Goal: Information Seeking & Learning: Learn about a topic

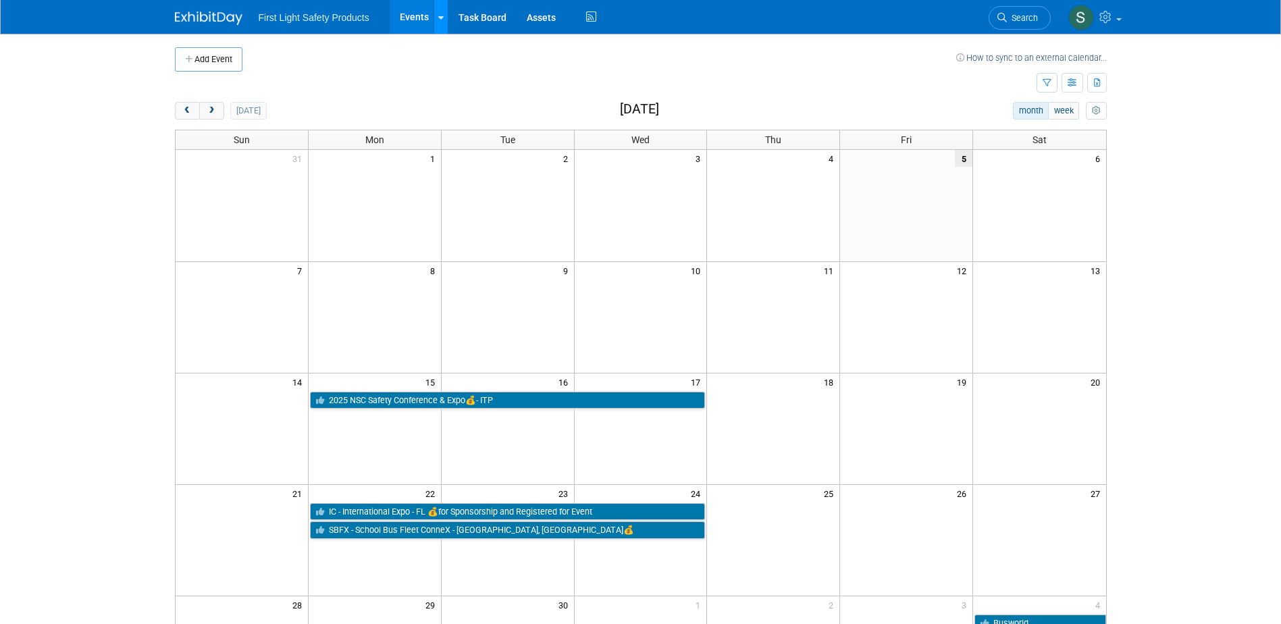
click at [441, 22] on div at bounding box center [440, 17] width 5 height 14
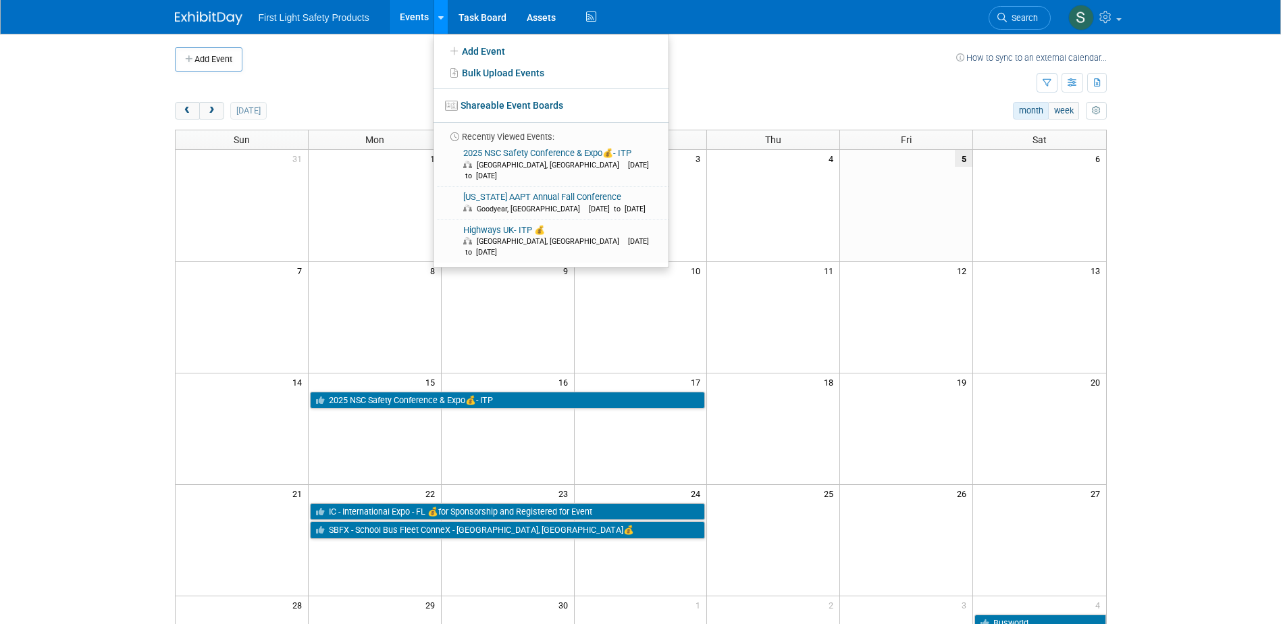
click at [441, 20] on icon at bounding box center [440, 18] width 5 height 9
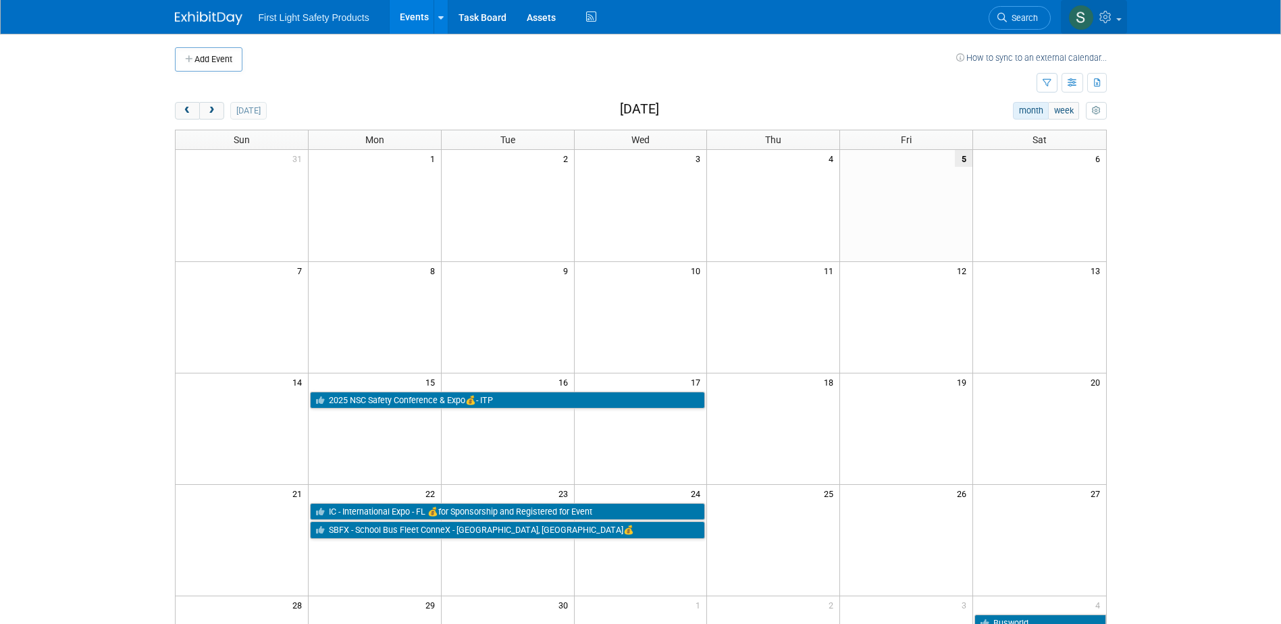
click at [1114, 26] on link at bounding box center [1094, 17] width 66 height 34
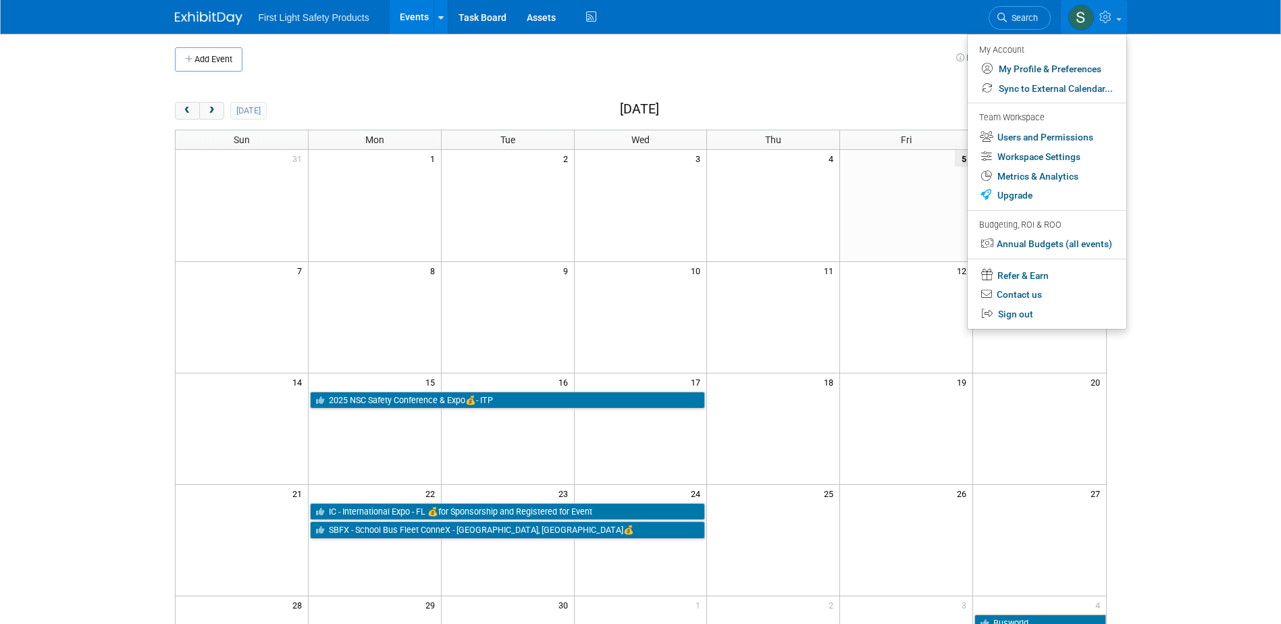
click at [1214, 128] on body "First Light Safety Products Events Add Event Bulk Upload Events Shareable Event…" at bounding box center [640, 312] width 1281 height 624
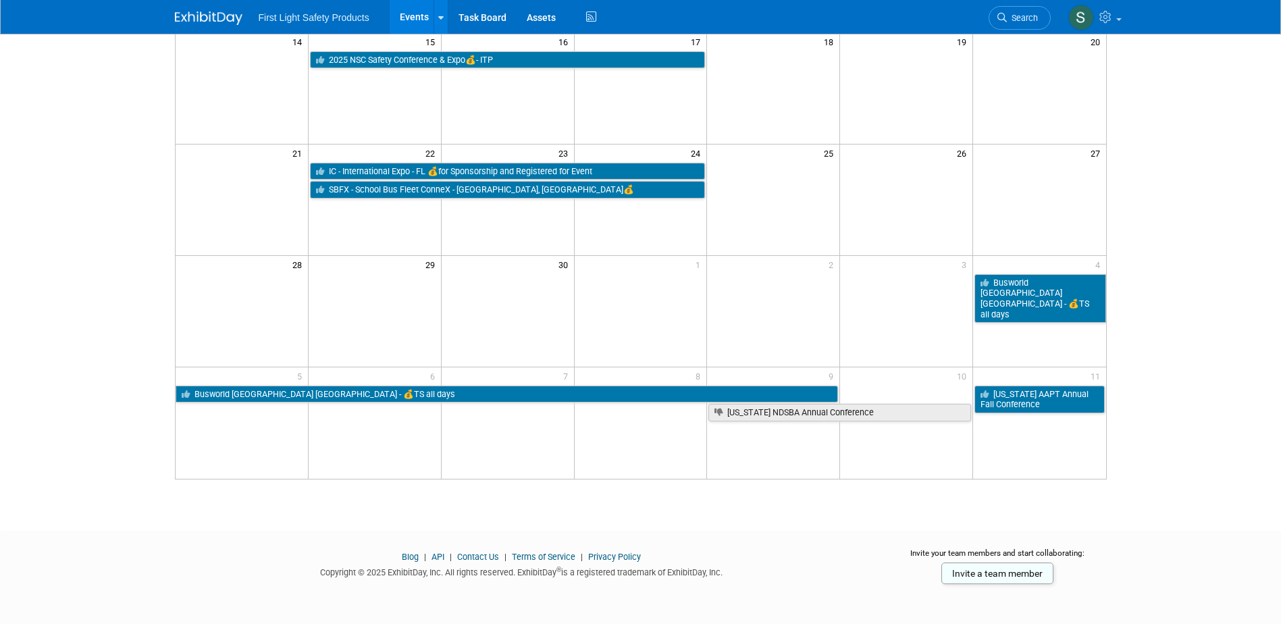
scroll to position [342, 0]
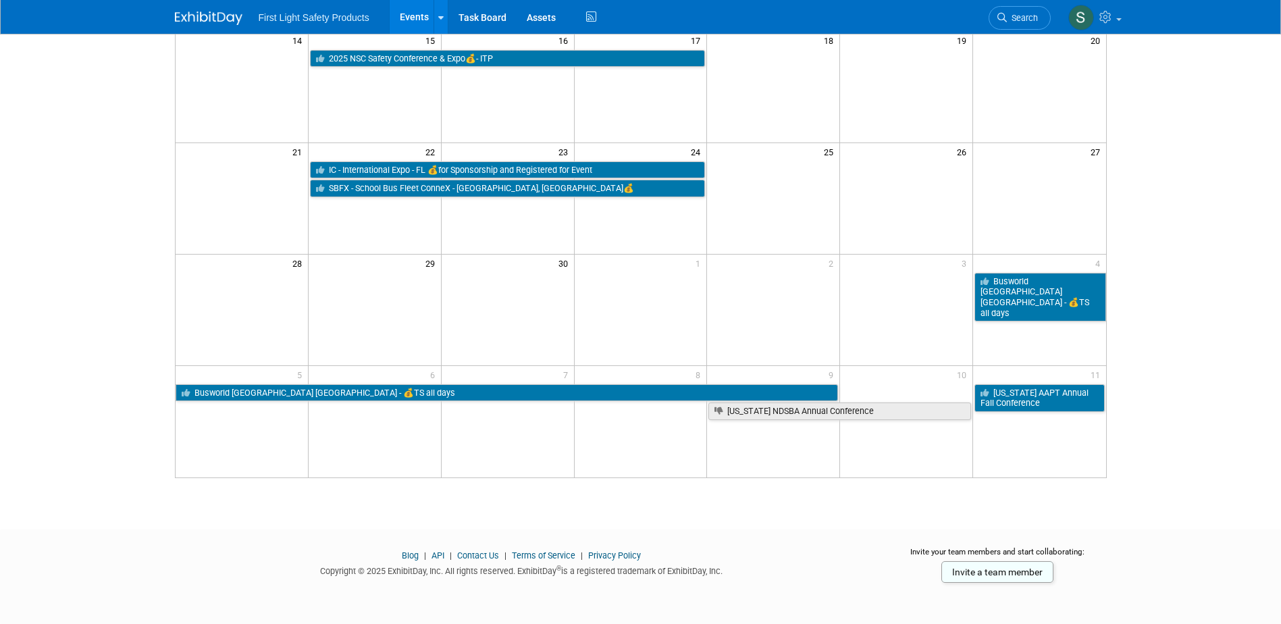
click at [440, 556] on link "API" at bounding box center [438, 555] width 13 height 10
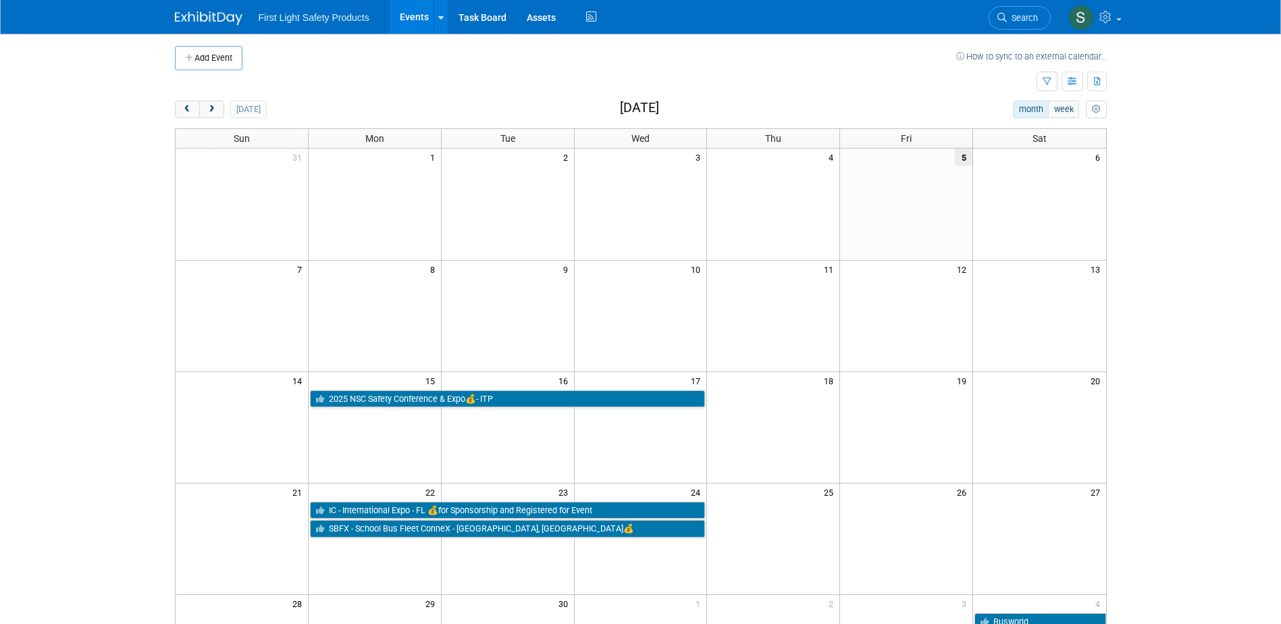
scroll to position [0, 0]
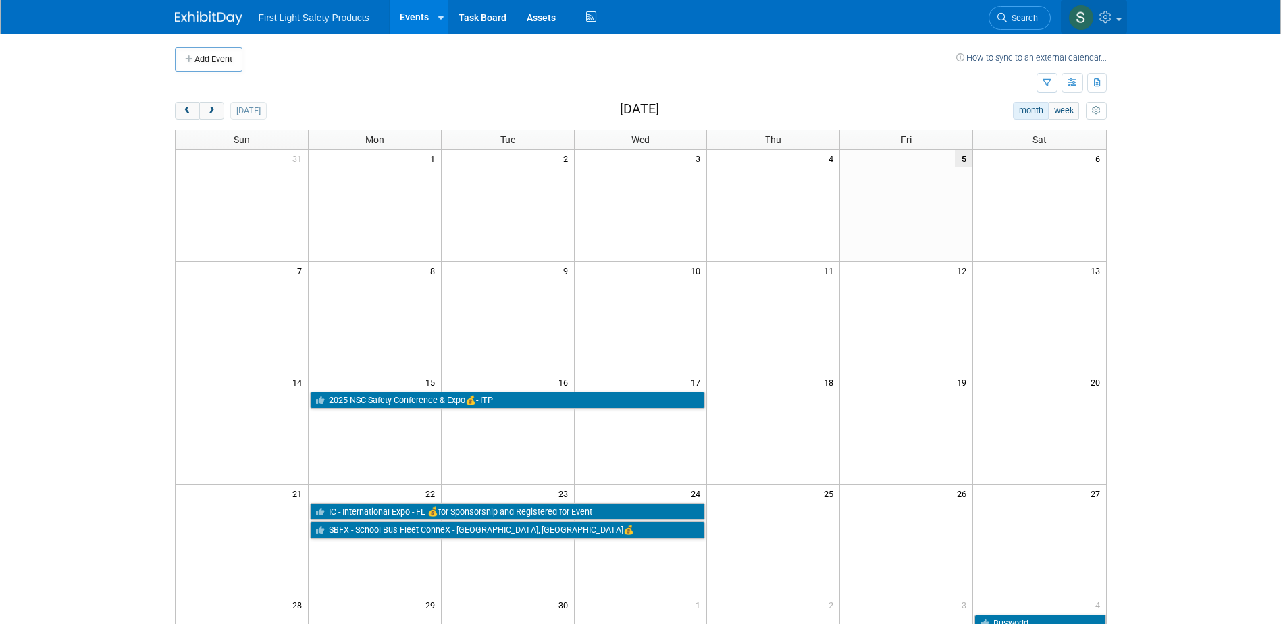
click at [1116, 24] on link at bounding box center [1094, 17] width 66 height 34
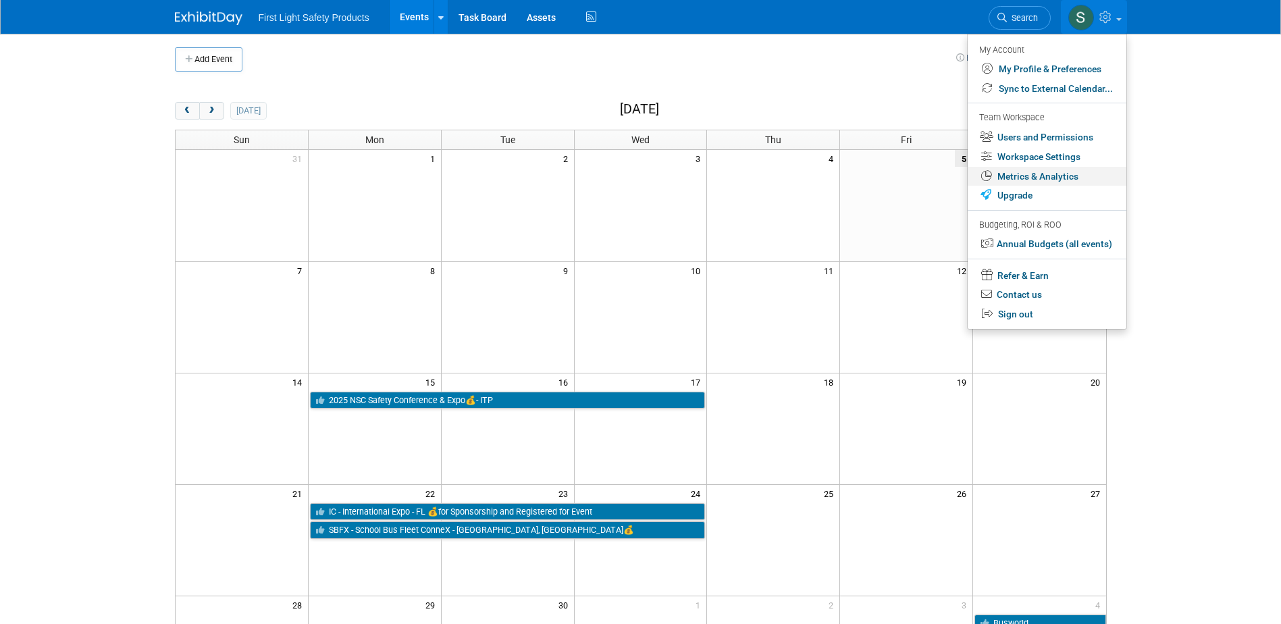
click at [1056, 174] on link "Metrics & Analytics" at bounding box center [1047, 177] width 159 height 20
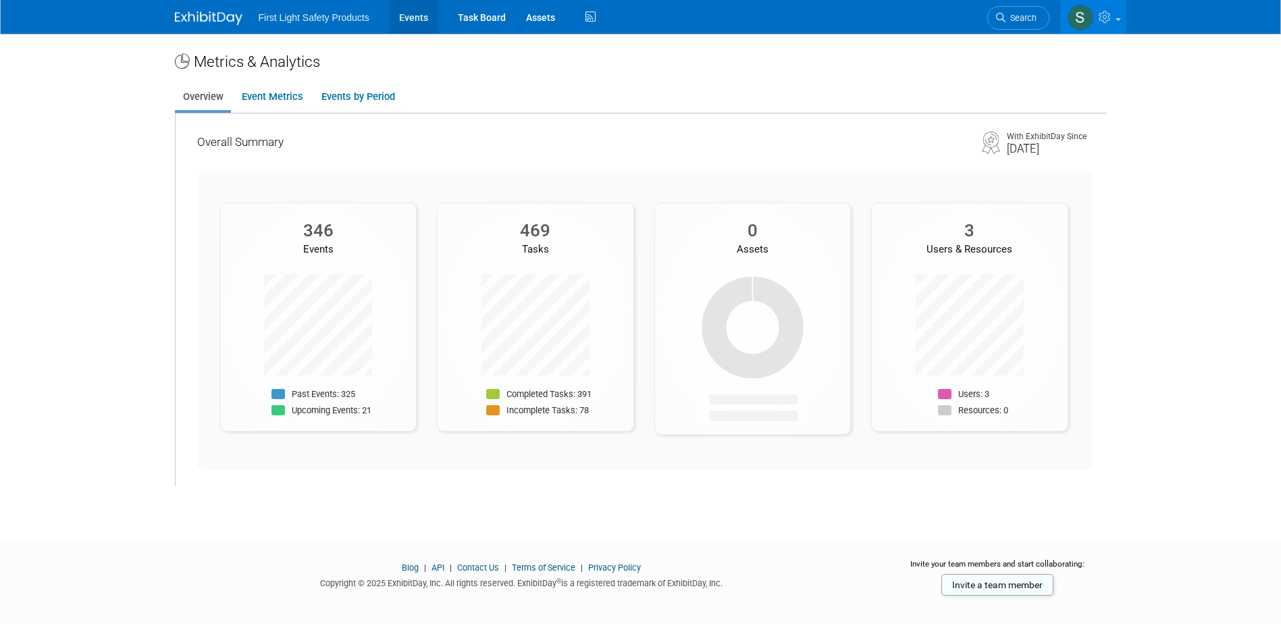
click at [413, 22] on link "Events" at bounding box center [413, 17] width 49 height 34
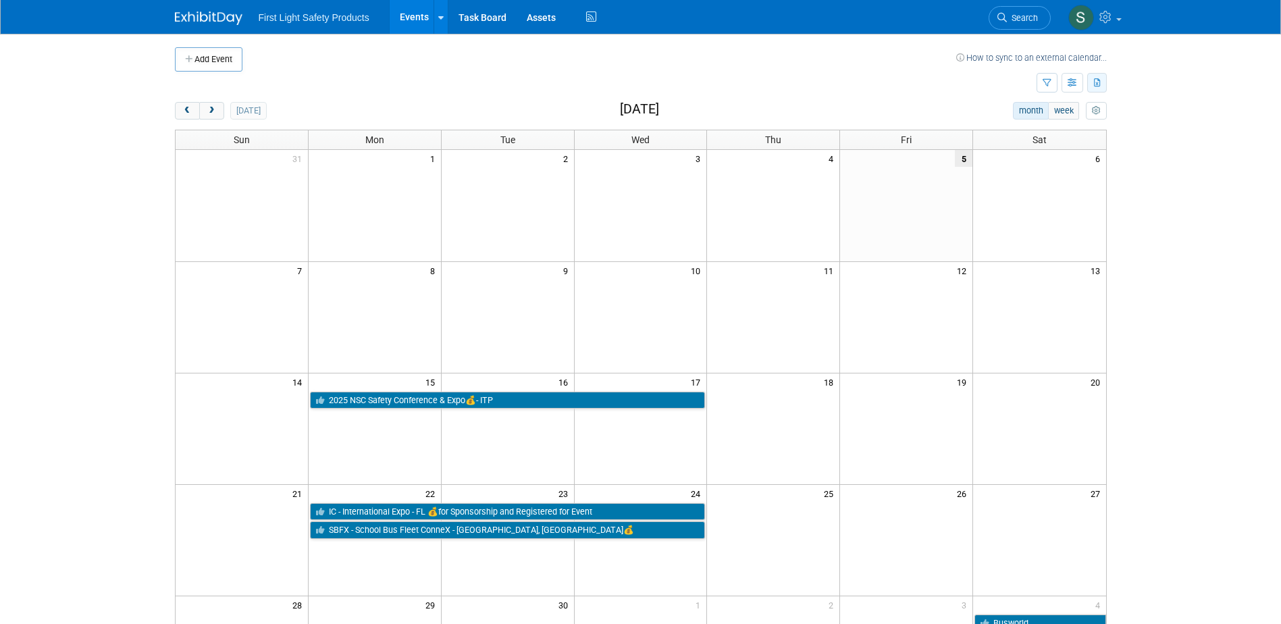
click at [1097, 83] on icon "button" at bounding box center [1097, 83] width 7 height 9
click at [1018, 127] on link "Export All (346 Events)" at bounding box center [1039, 125] width 113 height 19
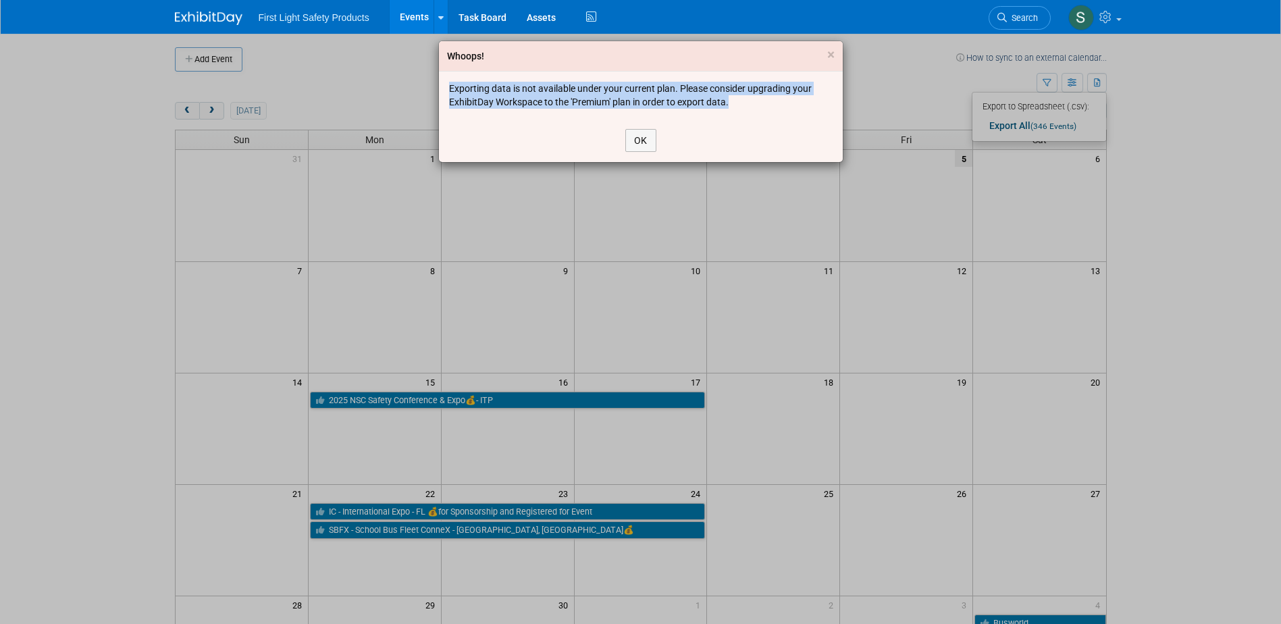
drag, startPoint x: 731, startPoint y: 103, endPoint x: 446, endPoint y: 82, distance: 285.7
click at [446, 82] on div "Exporting data is not available under your current plan. Please consider upgrad…" at bounding box center [641, 95] width 404 height 47
copy div "Exporting data is not available under your current plan. Please consider upgrad…"
click at [640, 141] on button "OK" at bounding box center [640, 140] width 31 height 23
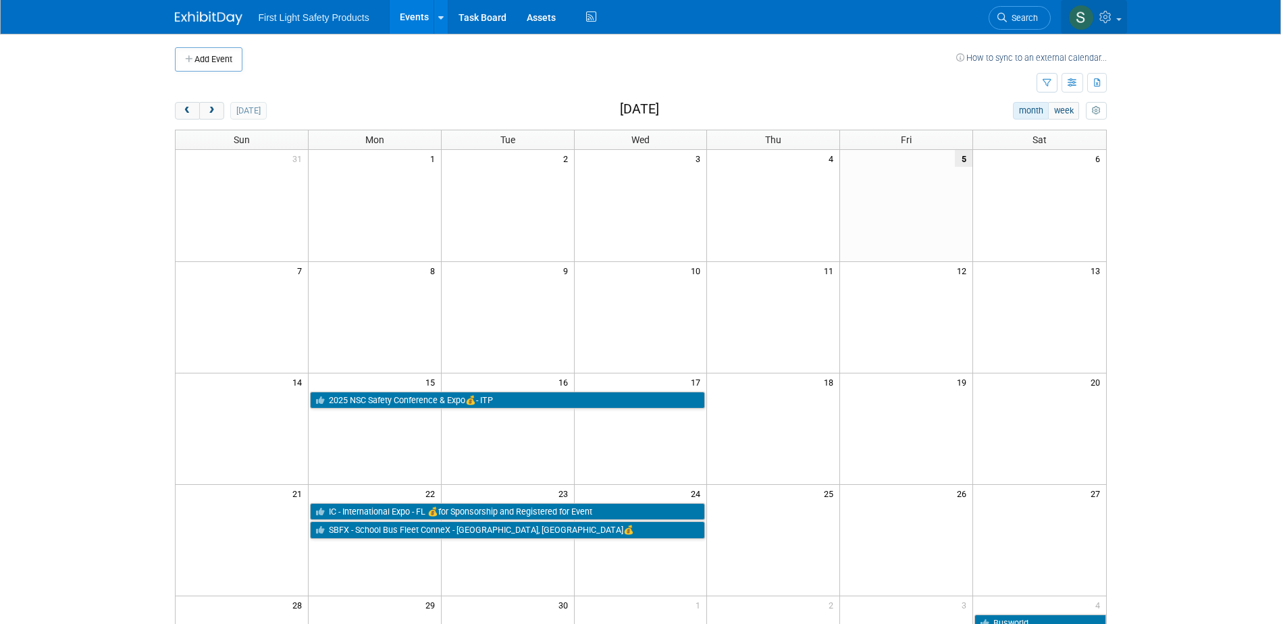
click at [1085, 20] on img at bounding box center [1081, 18] width 26 height 26
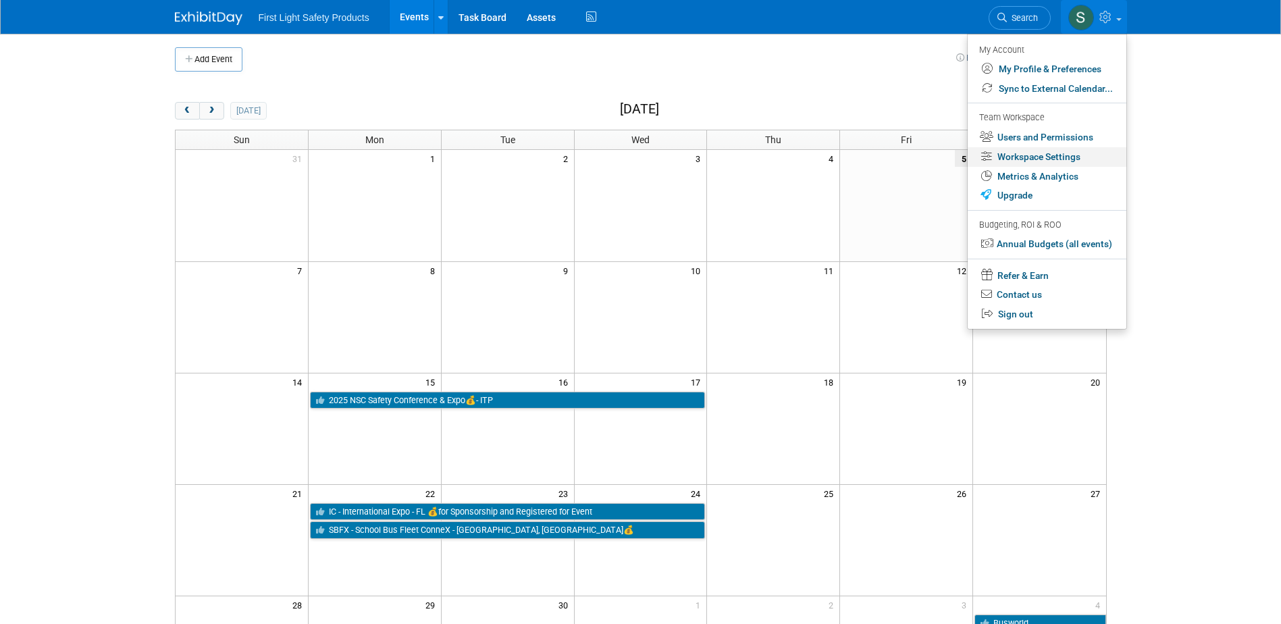
click at [1059, 156] on link "Workspace Settings" at bounding box center [1047, 157] width 159 height 20
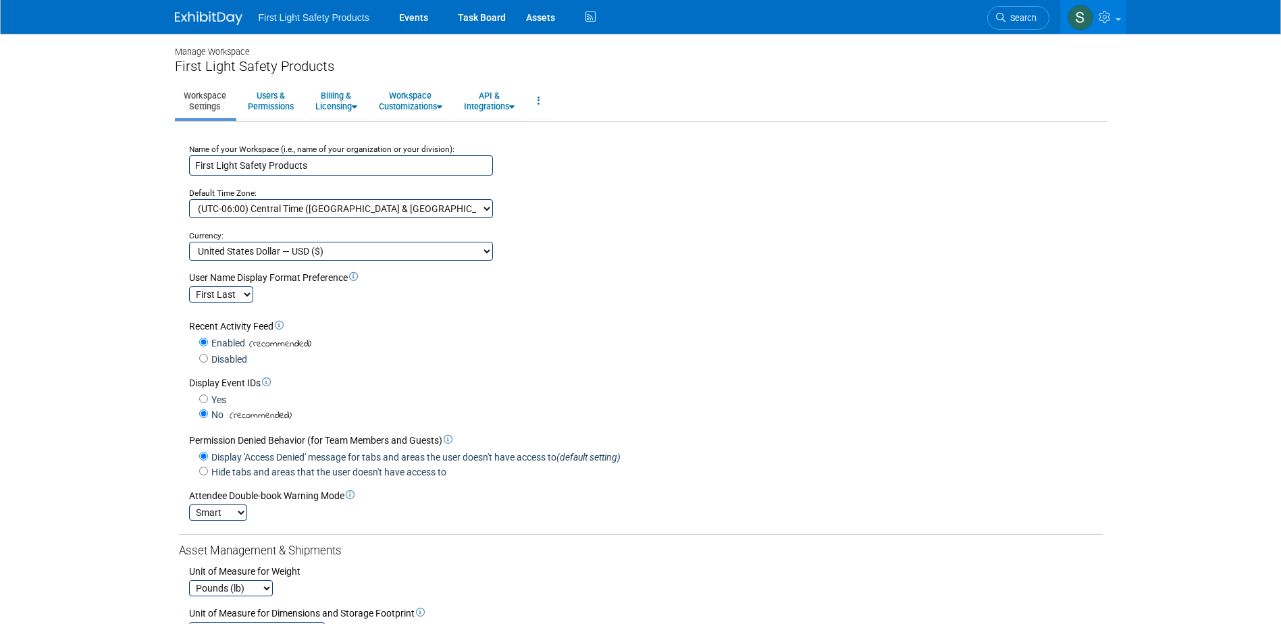
click at [216, 13] on img at bounding box center [209, 18] width 68 height 14
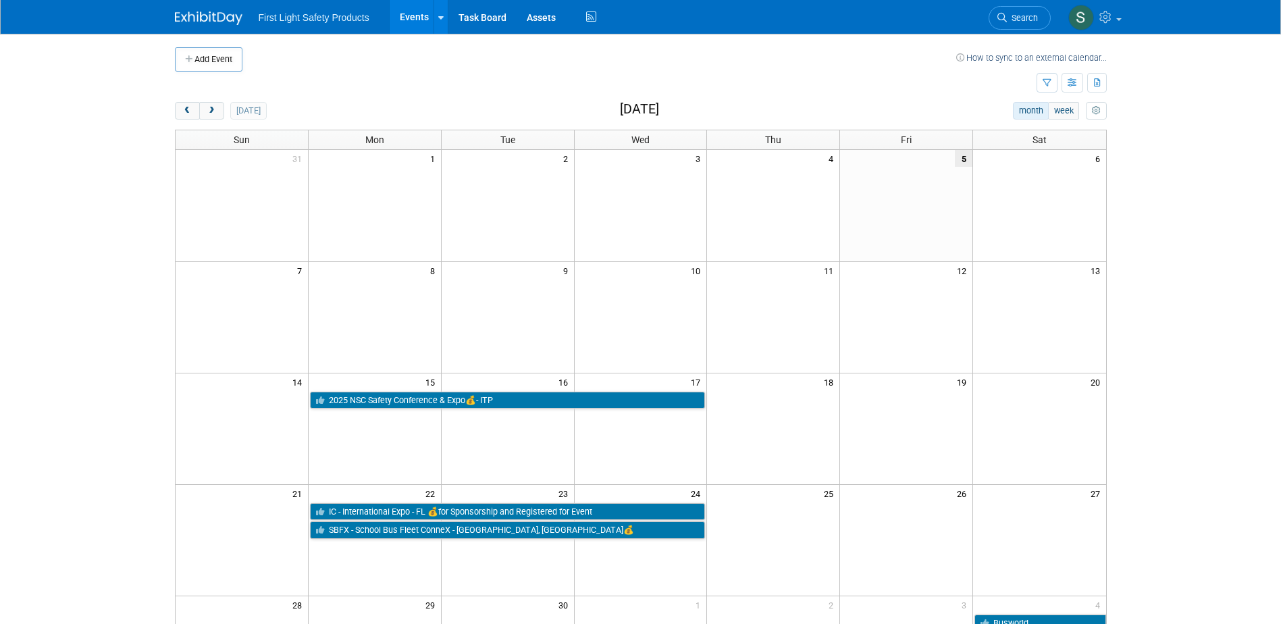
click at [408, 19] on link "Events" at bounding box center [414, 17] width 49 height 34
click at [440, 23] on div at bounding box center [440, 17] width 5 height 14
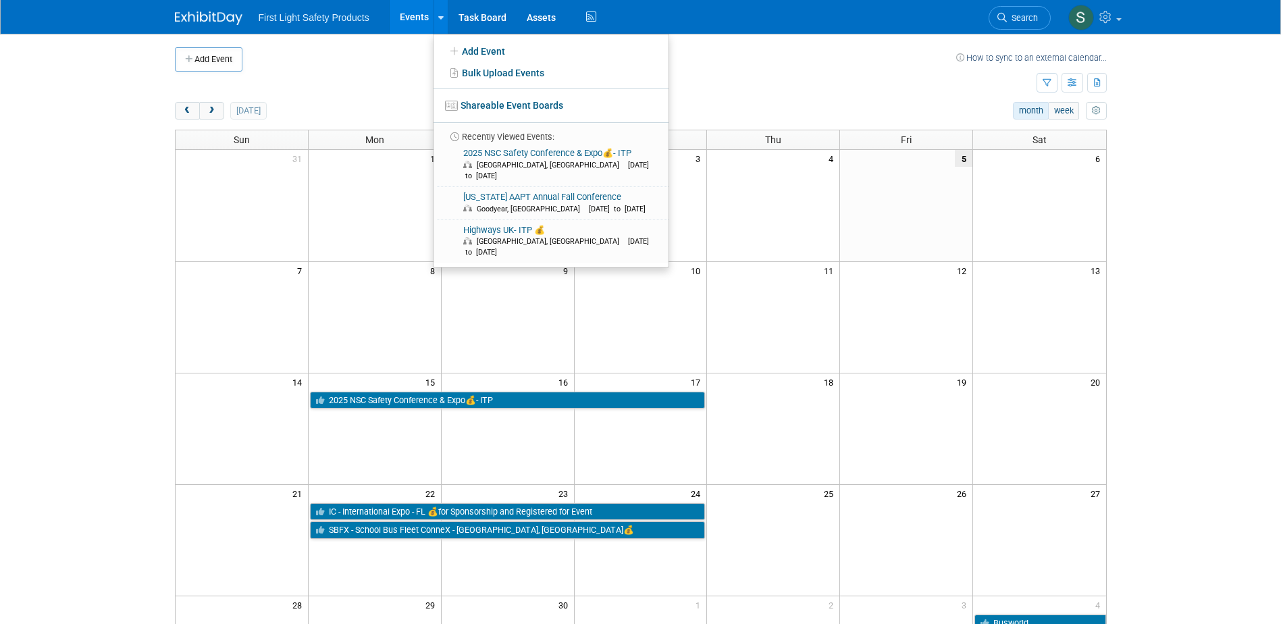
click at [350, 63] on td at bounding box center [599, 59] width 714 height 24
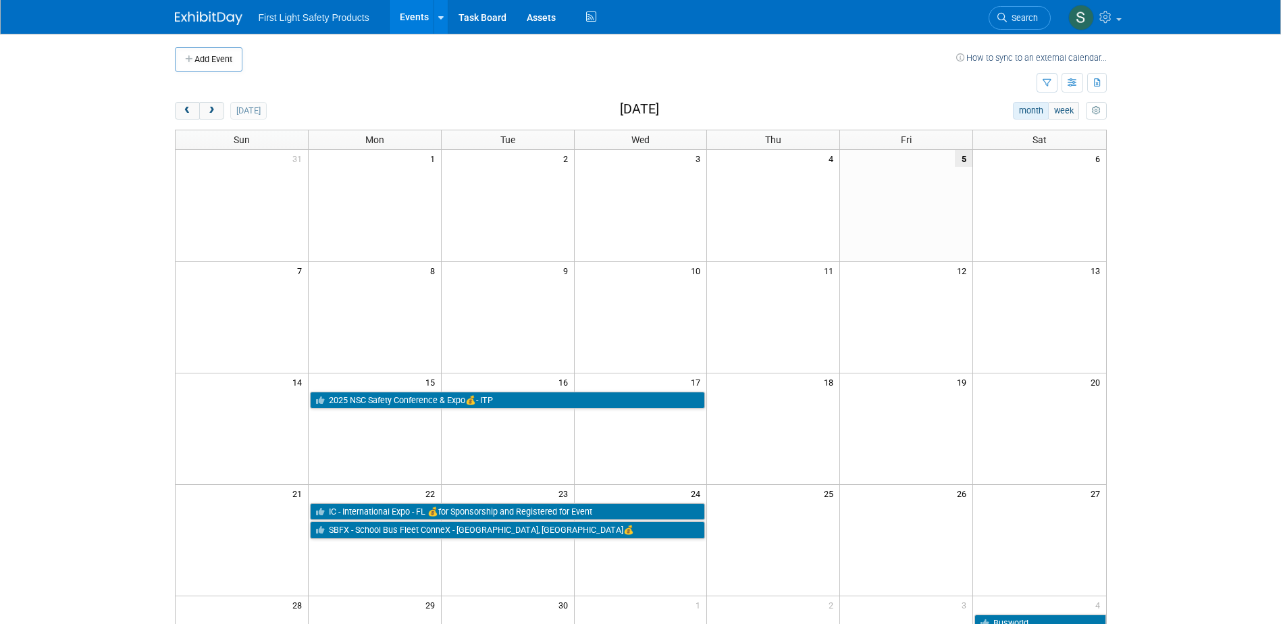
click at [409, 22] on link "Events" at bounding box center [414, 17] width 49 height 34
click at [1045, 83] on icon "button" at bounding box center [1047, 83] width 9 height 9
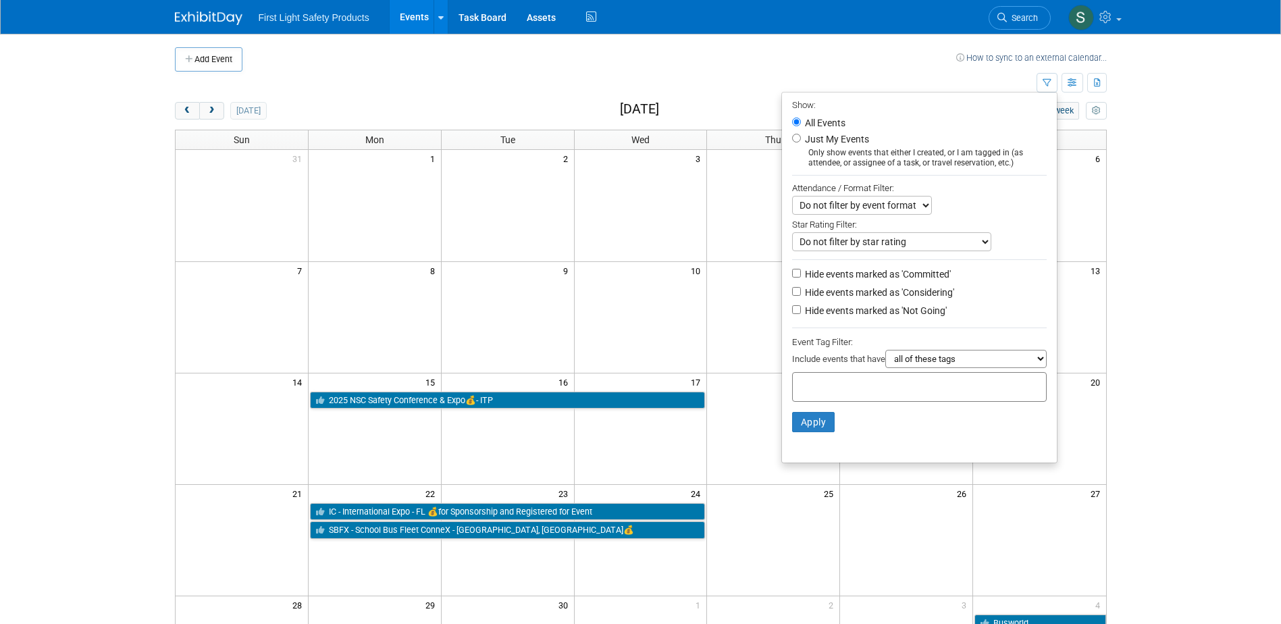
click at [1198, 102] on body "First Light Safety Products Events Add Event Bulk Upload Events Shareable Event…" at bounding box center [640, 312] width 1281 height 624
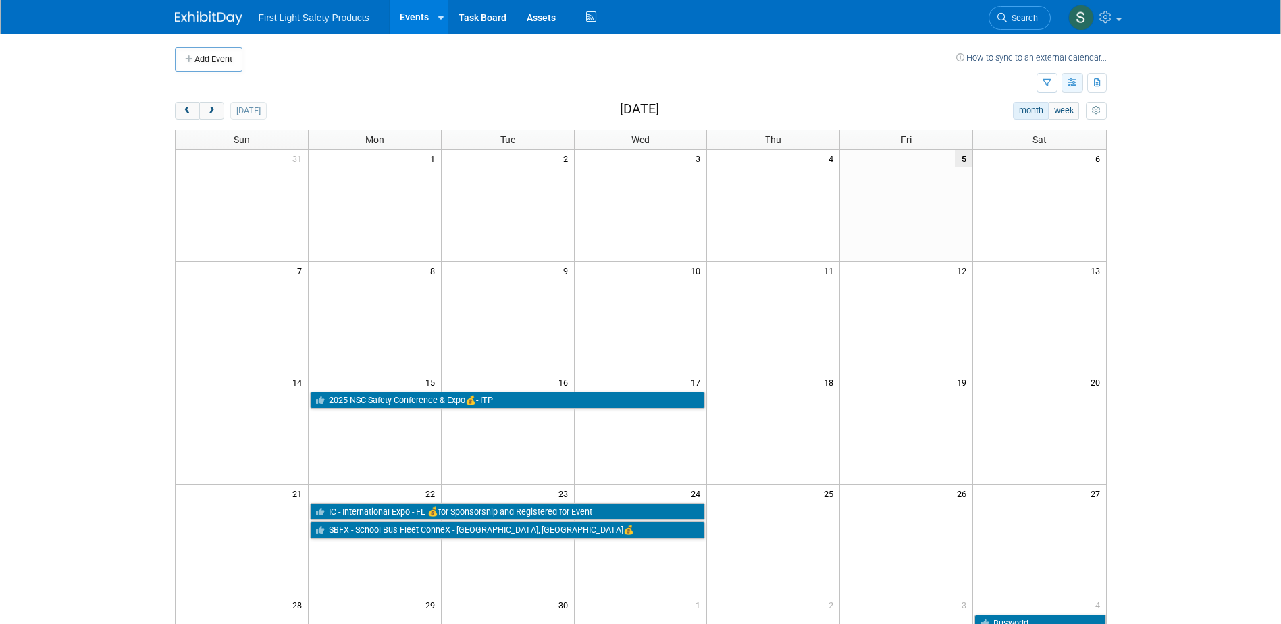
click at [1079, 78] on button "button" at bounding box center [1073, 83] width 22 height 20
click at [1015, 128] on link "List View" at bounding box center [1015, 129] width 113 height 19
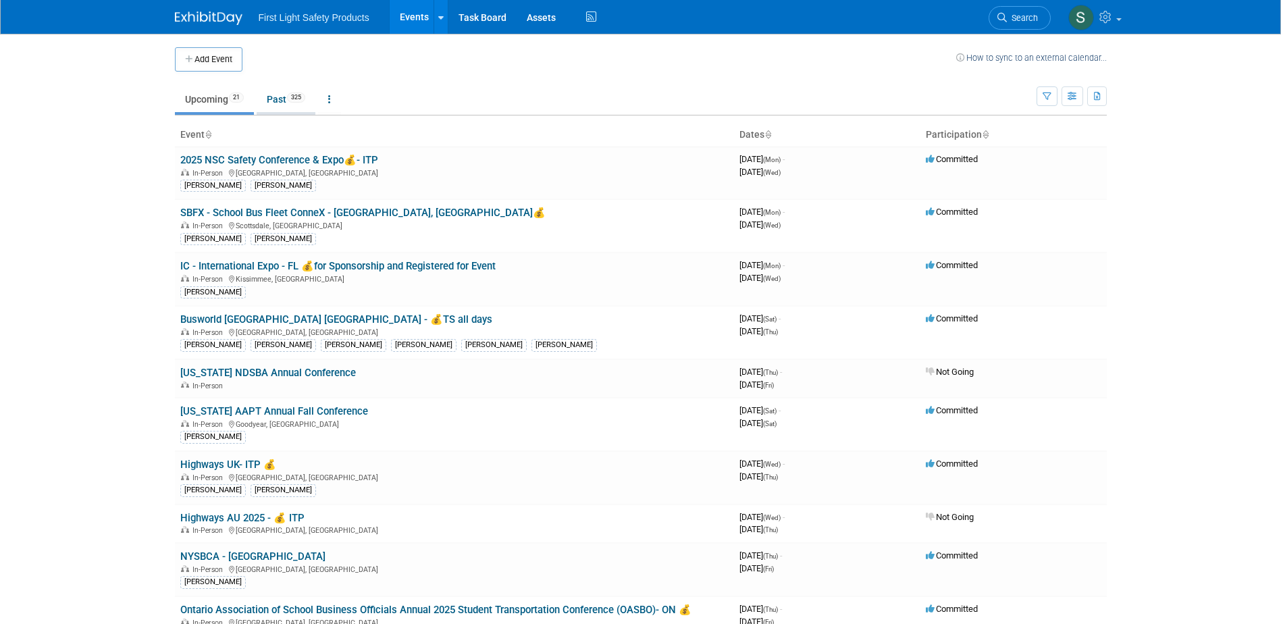
click at [278, 101] on link "Past 325" at bounding box center [286, 99] width 59 height 26
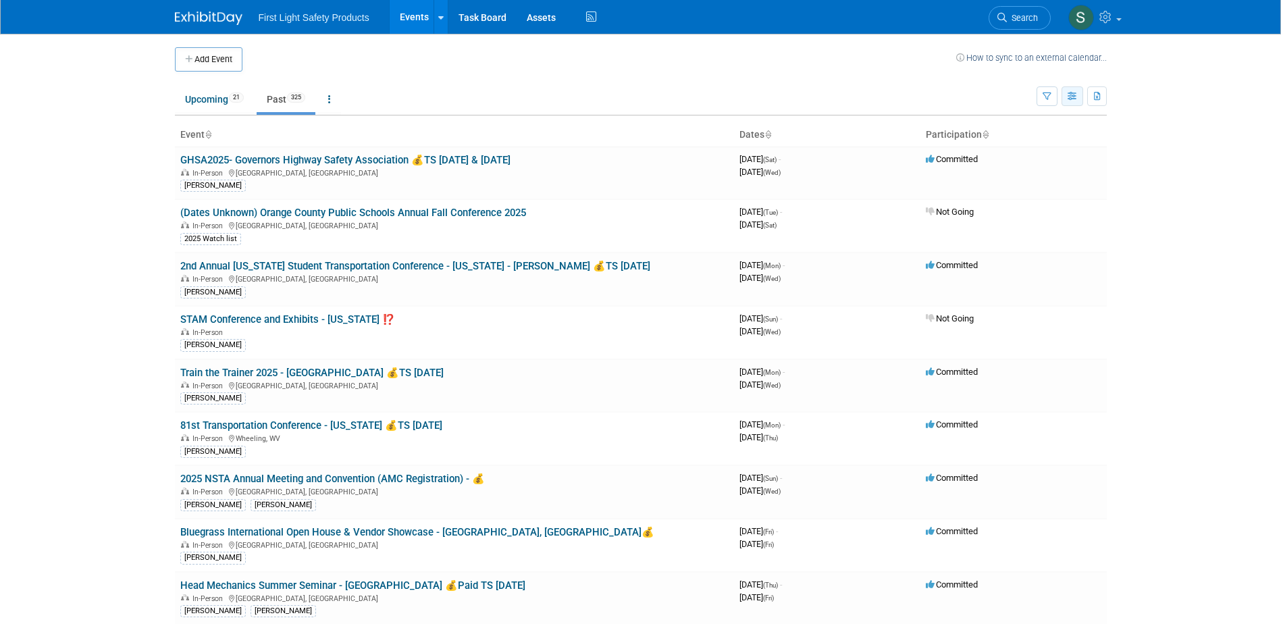
click at [1076, 96] on icon "button" at bounding box center [1073, 97] width 10 height 9
click at [780, 97] on icon "button" at bounding box center [1073, 97] width 10 height 9
click at [780, 161] on link "Detail View" at bounding box center [1015, 164] width 113 height 19
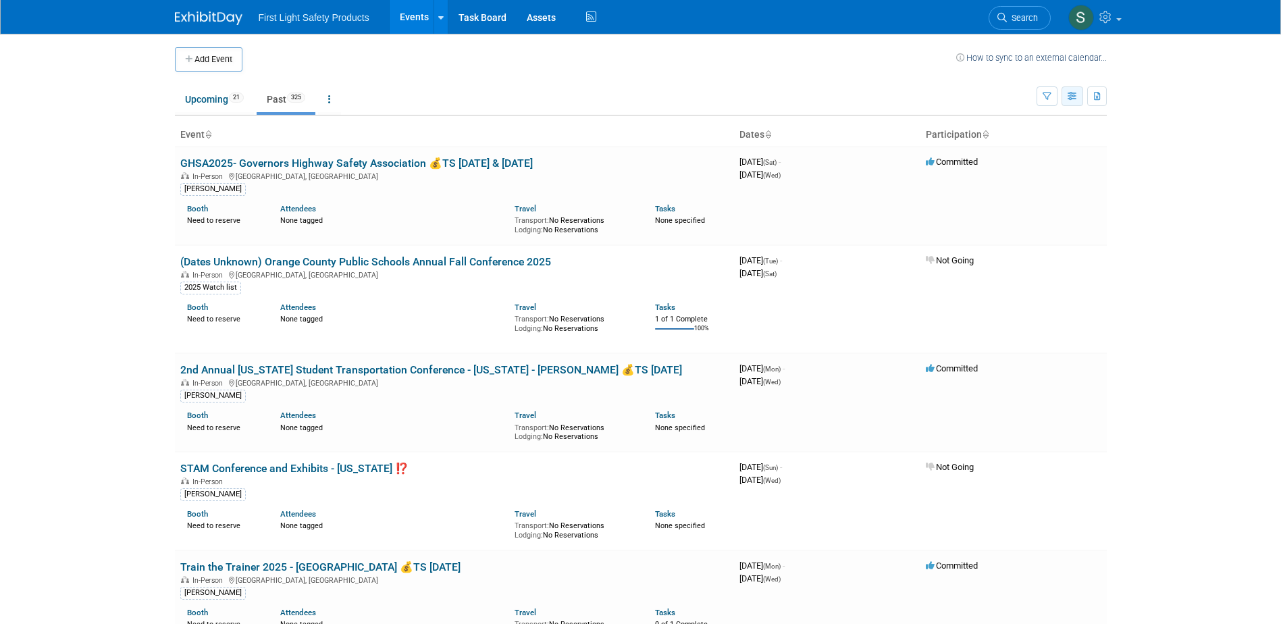
click at [1074, 95] on icon "button" at bounding box center [1073, 97] width 10 height 9
click at [1016, 165] on link "Detail View" at bounding box center [1015, 164] width 113 height 19
click at [1072, 96] on icon "button" at bounding box center [1073, 97] width 10 height 9
click at [1020, 139] on link "List View" at bounding box center [1015, 143] width 113 height 19
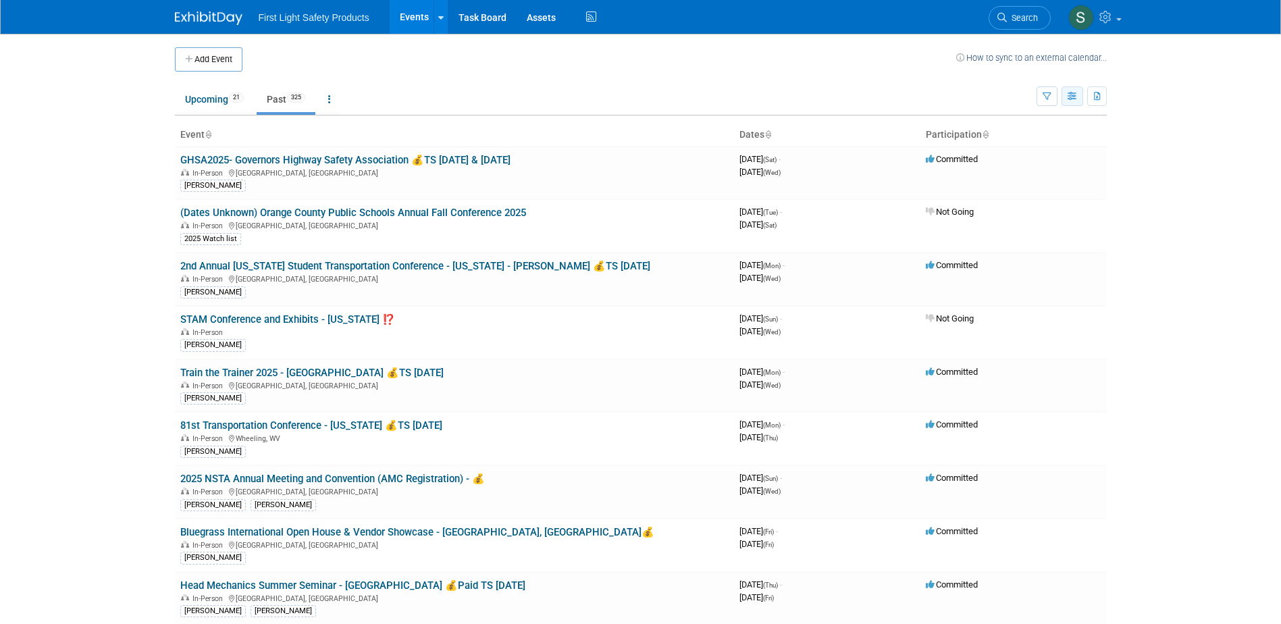
click at [1066, 96] on button "button" at bounding box center [1073, 96] width 22 height 20
click at [1032, 184] on link "Calendar View" at bounding box center [1015, 185] width 113 height 19
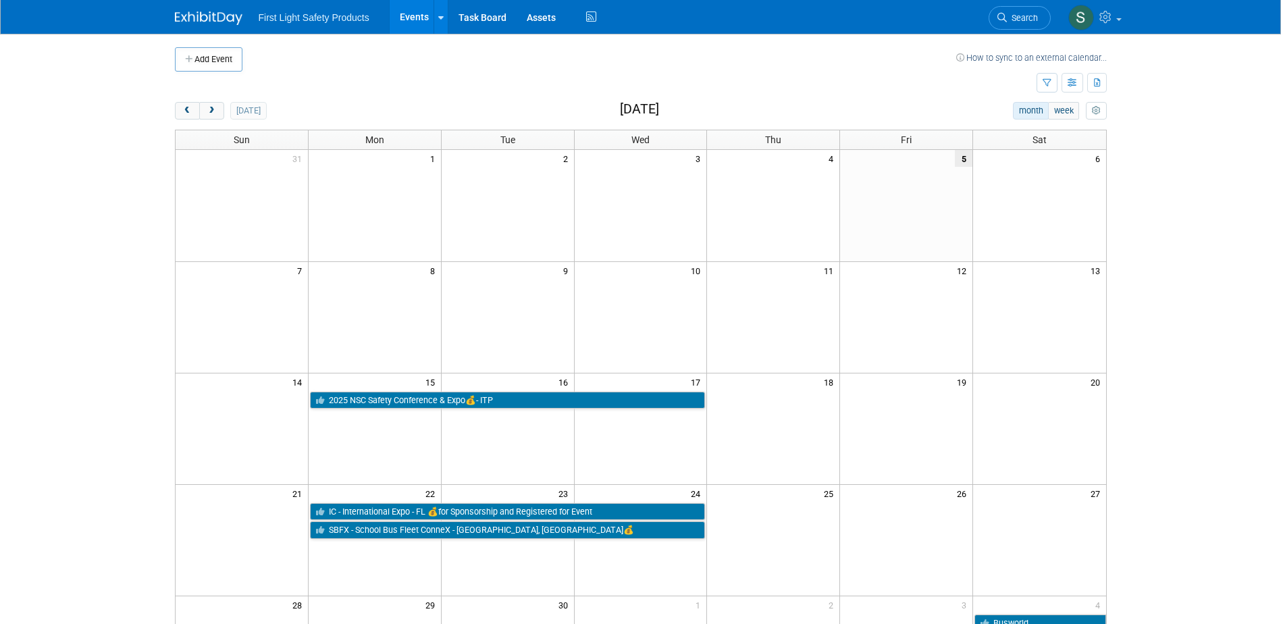
drag, startPoint x: 1072, startPoint y: 84, endPoint x: 985, endPoint y: 84, distance: 86.4
click at [963, 84] on td at bounding box center [606, 84] width 862 height 24
click at [1070, 79] on icon "button" at bounding box center [1073, 83] width 10 height 9
click at [1022, 190] on link "Expert Grid" at bounding box center [1015, 192] width 113 height 19
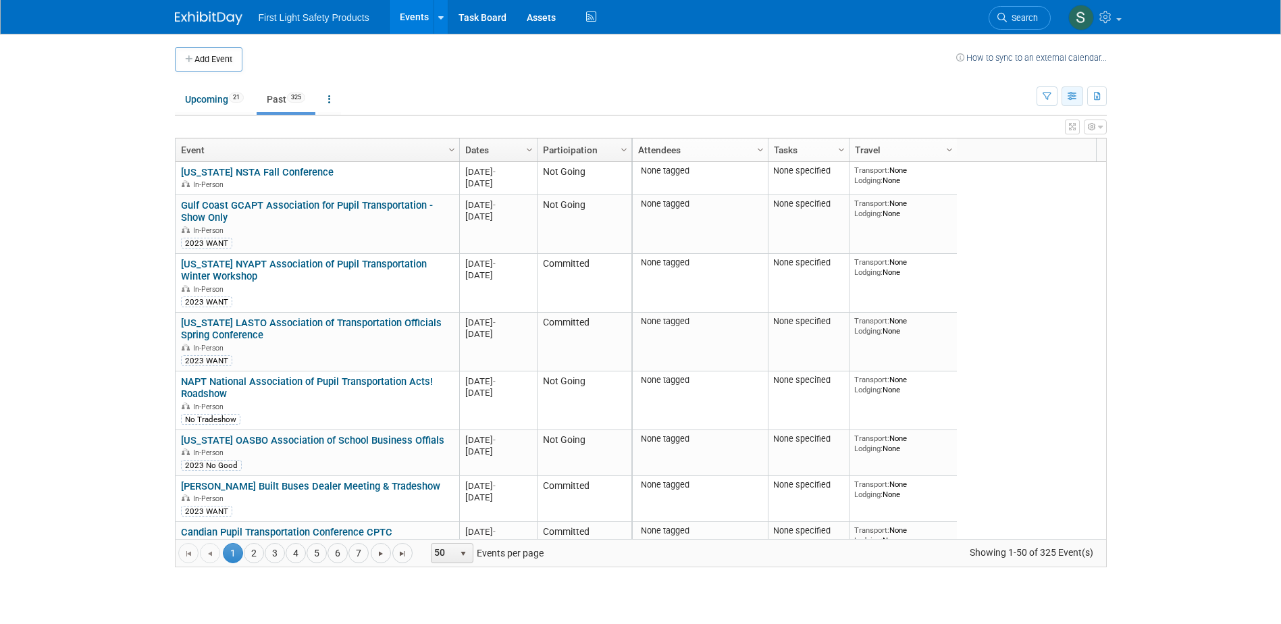
click at [1077, 100] on icon "button" at bounding box center [1073, 97] width 10 height 9
click at [1022, 162] on link "Detail View" at bounding box center [1015, 164] width 113 height 19
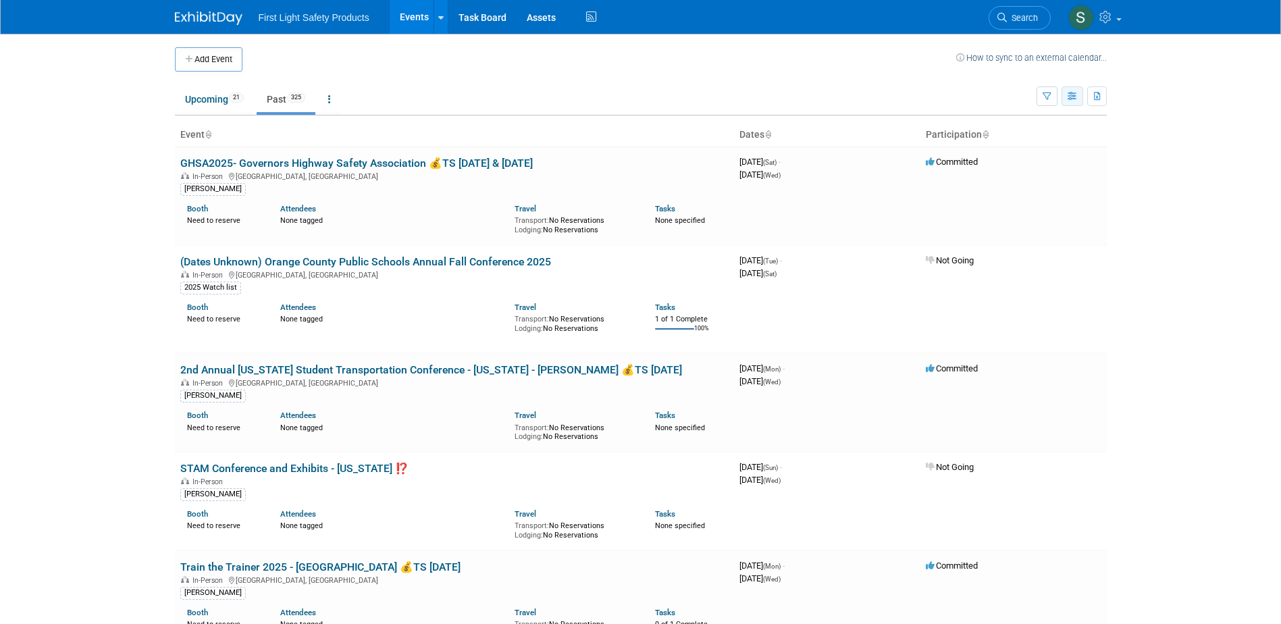
click at [1076, 93] on icon "button" at bounding box center [1073, 97] width 10 height 9
click at [1018, 140] on link "List View" at bounding box center [1015, 143] width 113 height 19
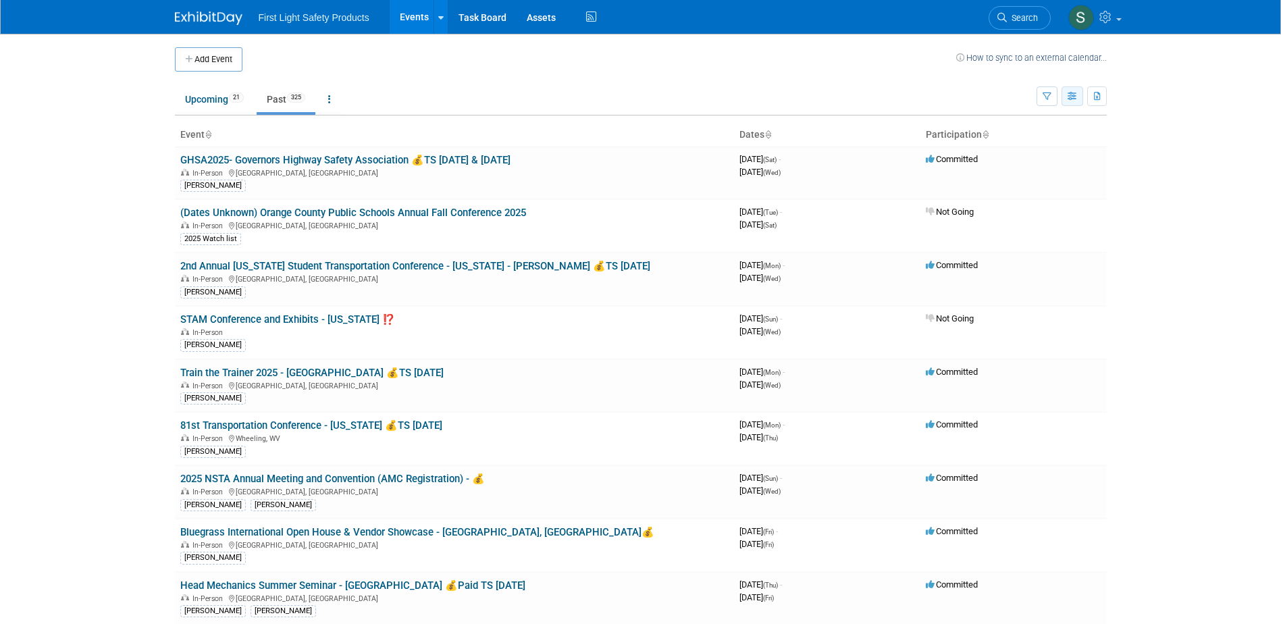
click at [1068, 97] on icon "button" at bounding box center [1073, 97] width 10 height 9
click at [1029, 205] on link "Expert Grid" at bounding box center [1015, 206] width 113 height 19
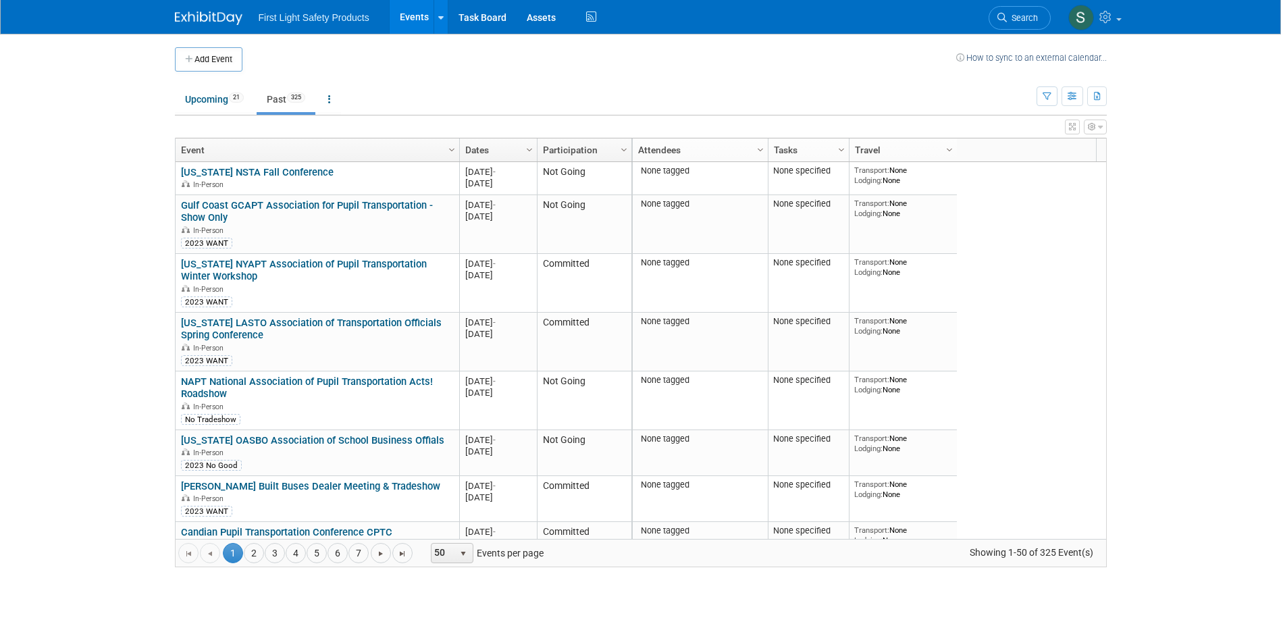
click at [1103, 131] on button "button" at bounding box center [1095, 127] width 23 height 15
click at [1000, 172] on link "Advanced Options" at bounding box center [1008, 171] width 175 height 20
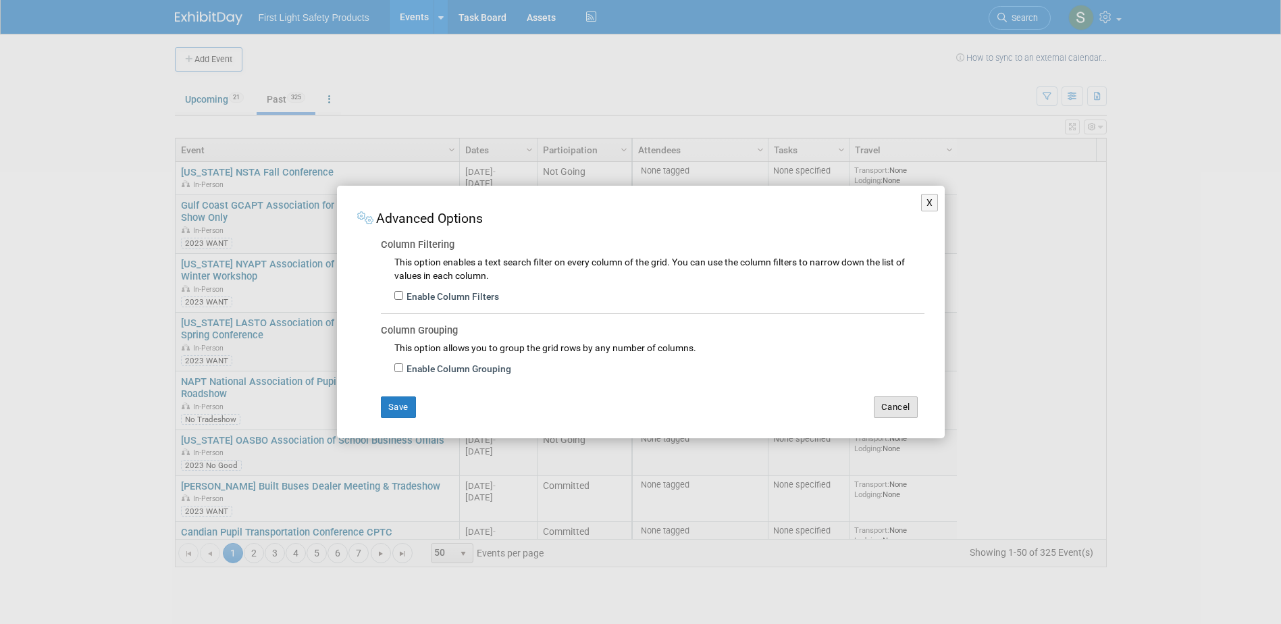
click at [898, 417] on button "Cancel" at bounding box center [896, 407] width 44 height 22
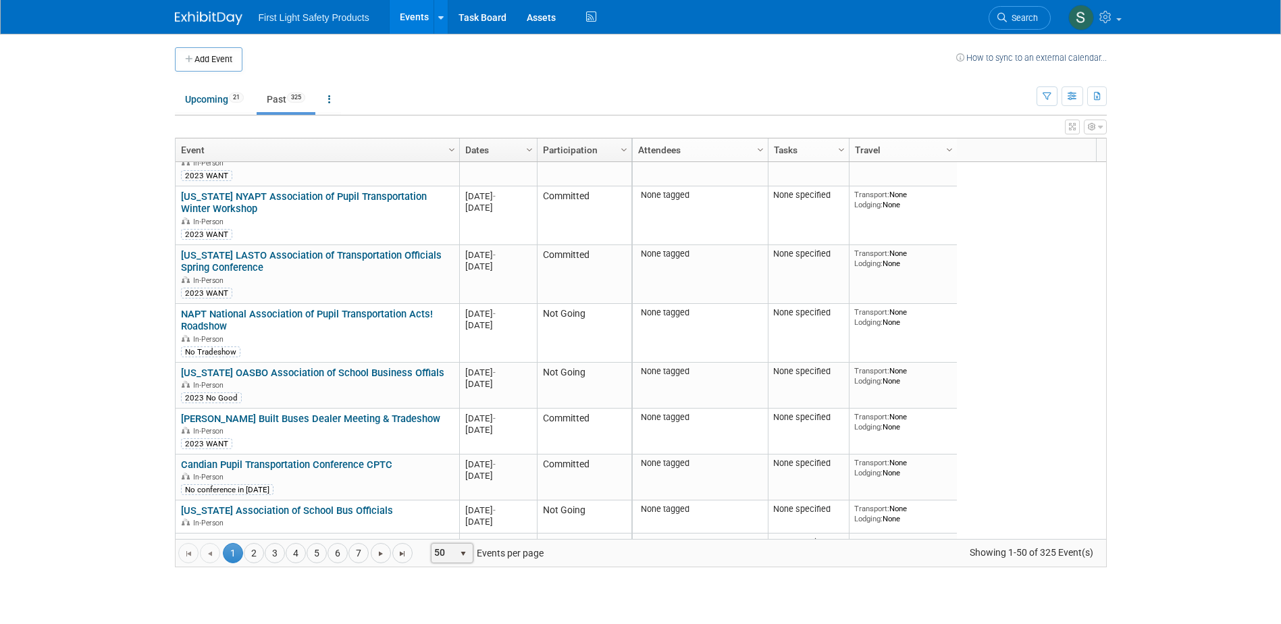
click at [465, 552] on span "select" at bounding box center [463, 553] width 11 height 11
click at [455, 529] on li "100" at bounding box center [452, 530] width 38 height 18
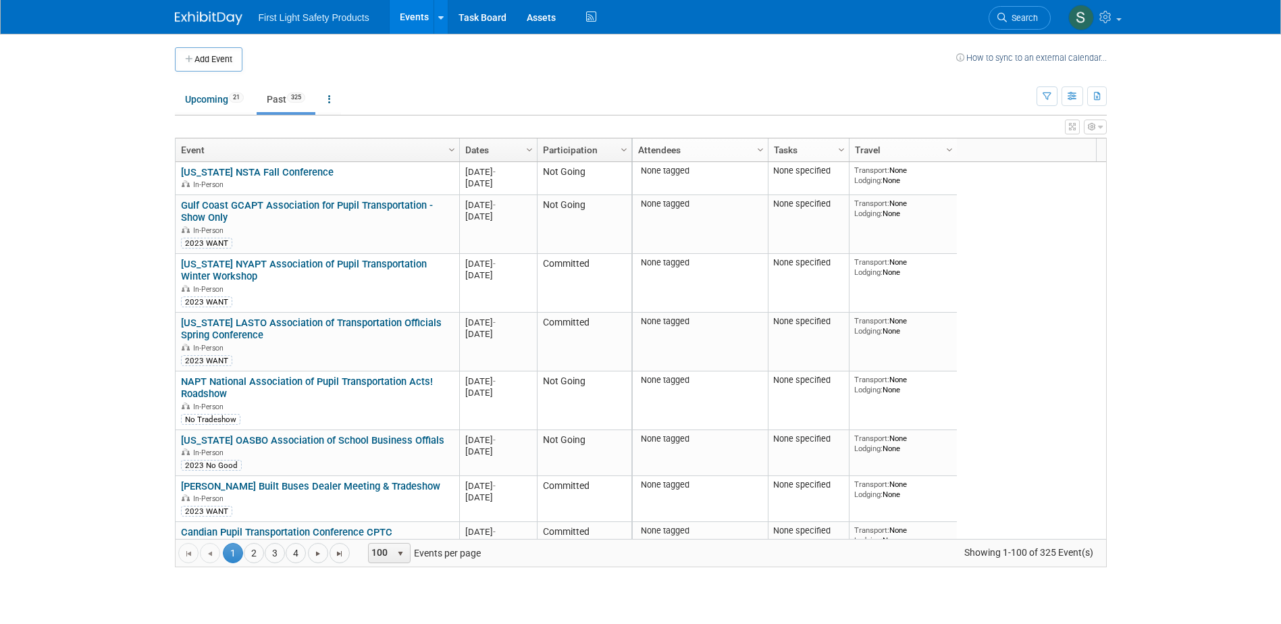
drag, startPoint x: 175, startPoint y: 167, endPoint x: 969, endPoint y: 469, distance: 849.4
click at [969, 469] on div "Column Settings Event Column Settings Dates Column Settings Participation Colum…" at bounding box center [641, 353] width 932 height 430
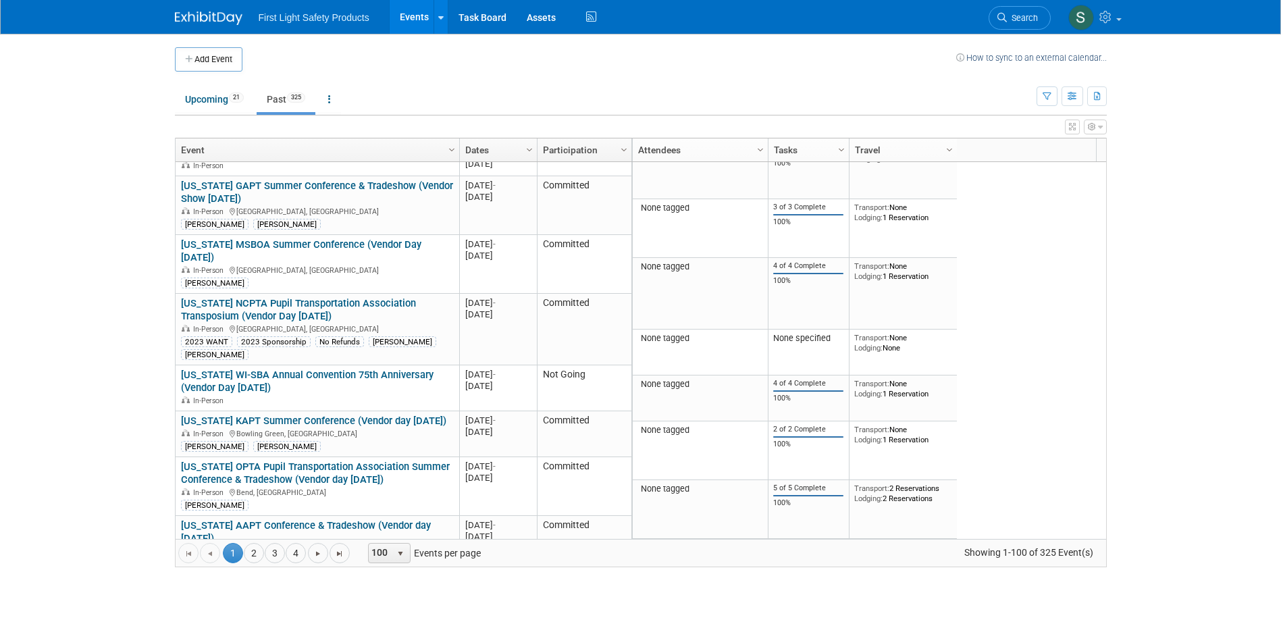
copy tbody "Nebraska NSTA Fall Conference In-Person 20211023 Oct 23, 2021 - Oct 23, 2021 No…"
click at [1154, 238] on body "First Light Safety Products Events Add Event Bulk Upload Events Shareable Event…" at bounding box center [640, 312] width 1281 height 624
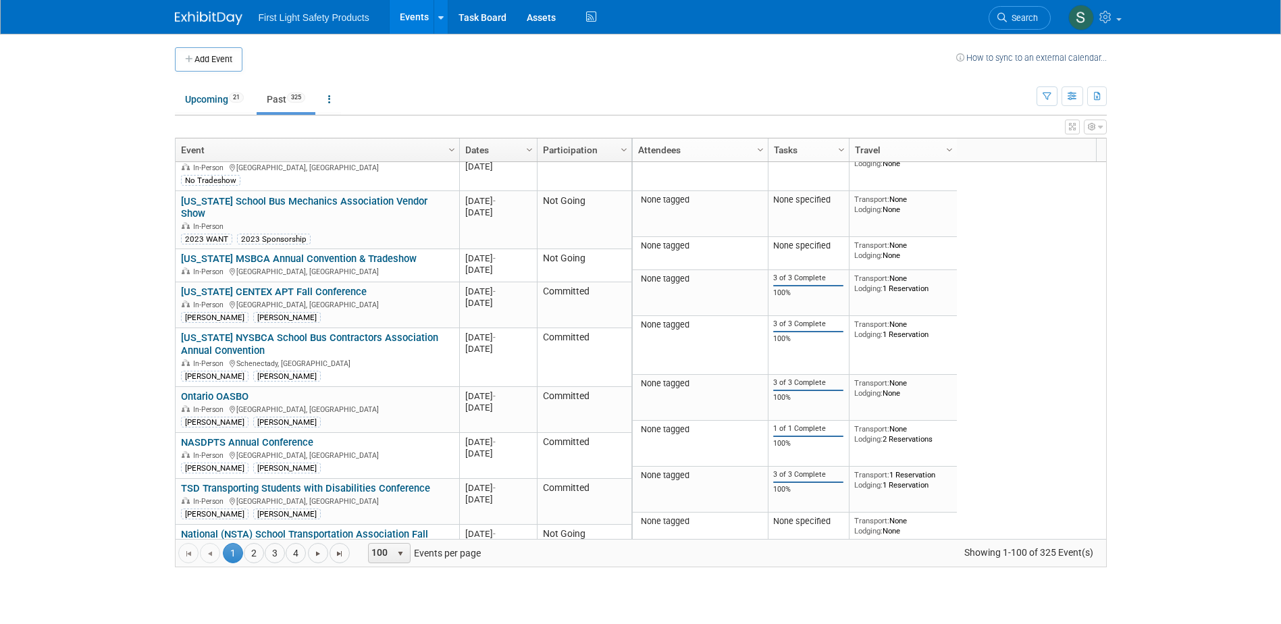
click at [99, 195] on body "First Light Safety Products Events Add Event Bulk Upload Events Shareable Event…" at bounding box center [640, 312] width 1281 height 624
click at [181, 144] on link "Event" at bounding box center [315, 149] width 269 height 23
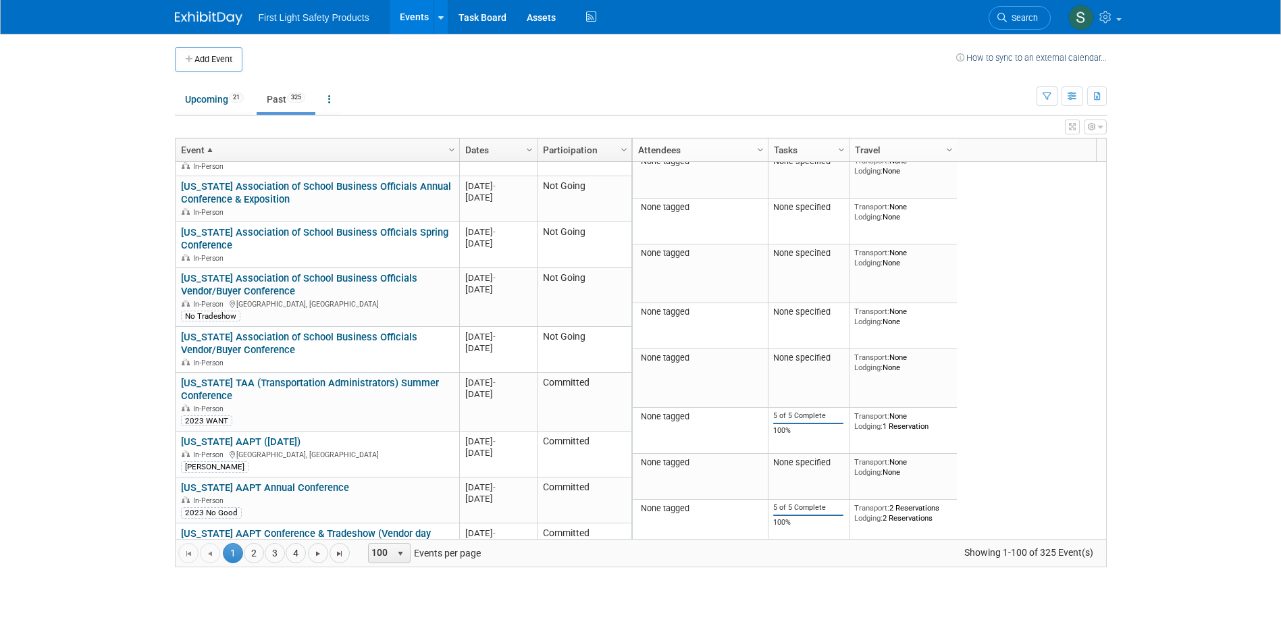
drag, startPoint x: 163, startPoint y: 135, endPoint x: 1024, endPoint y: 483, distance: 928.0
click at [1023, 483] on body "First Light Safety Products Events Add Event Bulk Upload Events Shareable Event…" at bounding box center [640, 312] width 1281 height 624
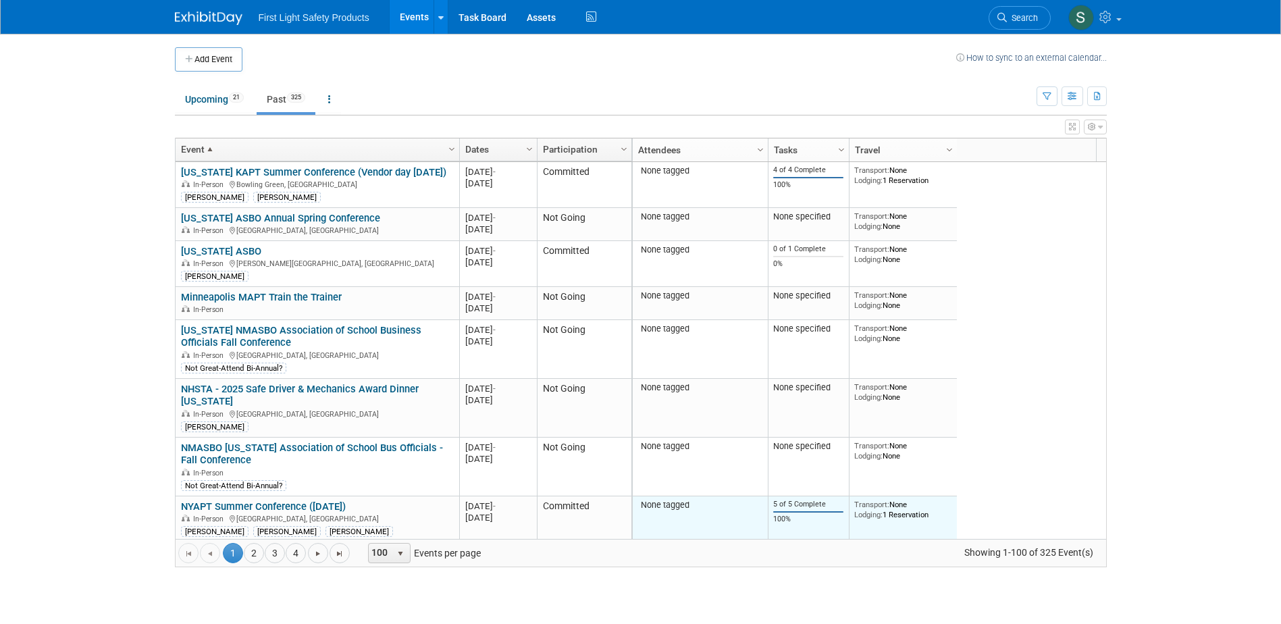
drag, startPoint x: 176, startPoint y: 168, endPoint x: 817, endPoint y: 515, distance: 728.9
click at [817, 515] on div "Column Settings Event Column Settings Dates Column Settings Participation Colum…" at bounding box center [641, 353] width 932 height 430
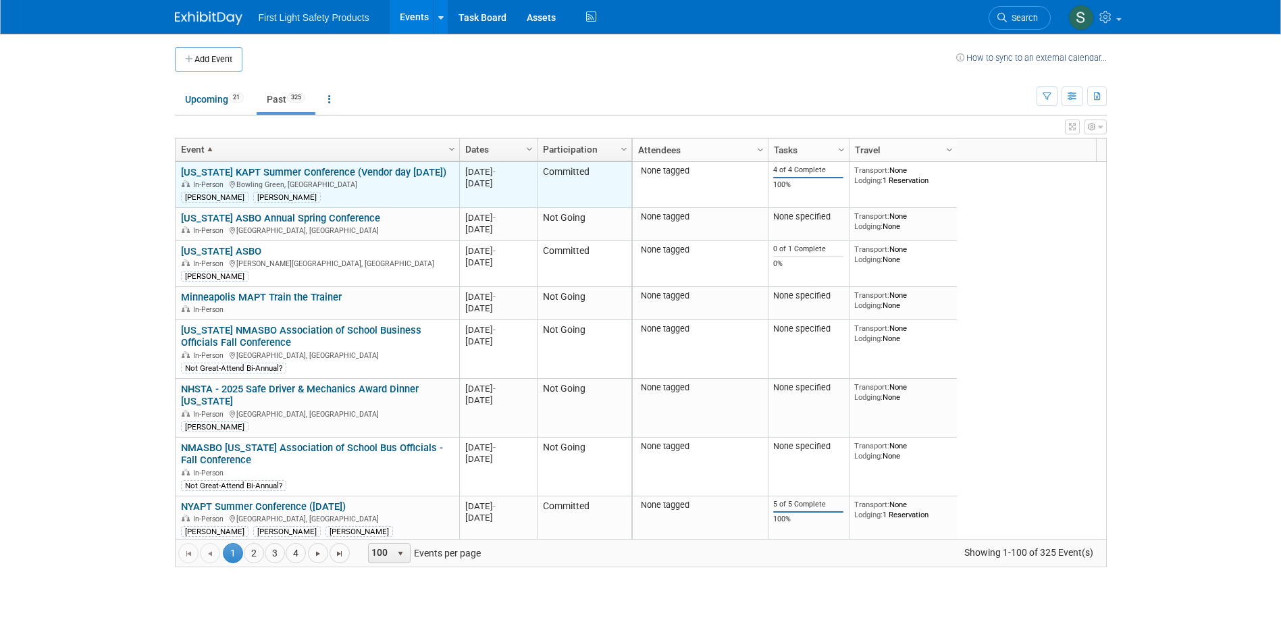
drag, startPoint x: 994, startPoint y: 526, endPoint x: 180, endPoint y: 170, distance: 889.1
click at [180, 170] on div "Column Settings Event Column Settings Dates Column Settings Participation Colum…" at bounding box center [641, 353] width 932 height 430
copy tbody "Kentucky KAPT Summer Conference (Vendor day June 20) In-Person Bowling Green, K…"
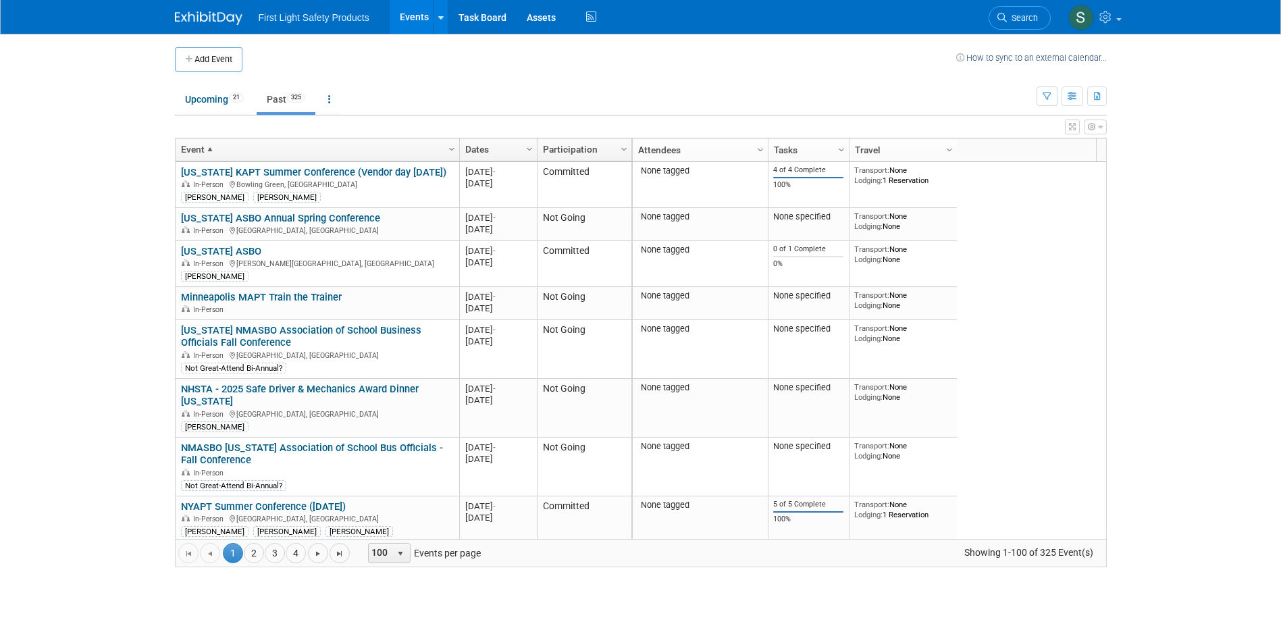
click at [1161, 280] on body "First Light Safety Products Events Add Event Bulk Upload Events Shareable Event…" at bounding box center [640, 312] width 1281 height 624
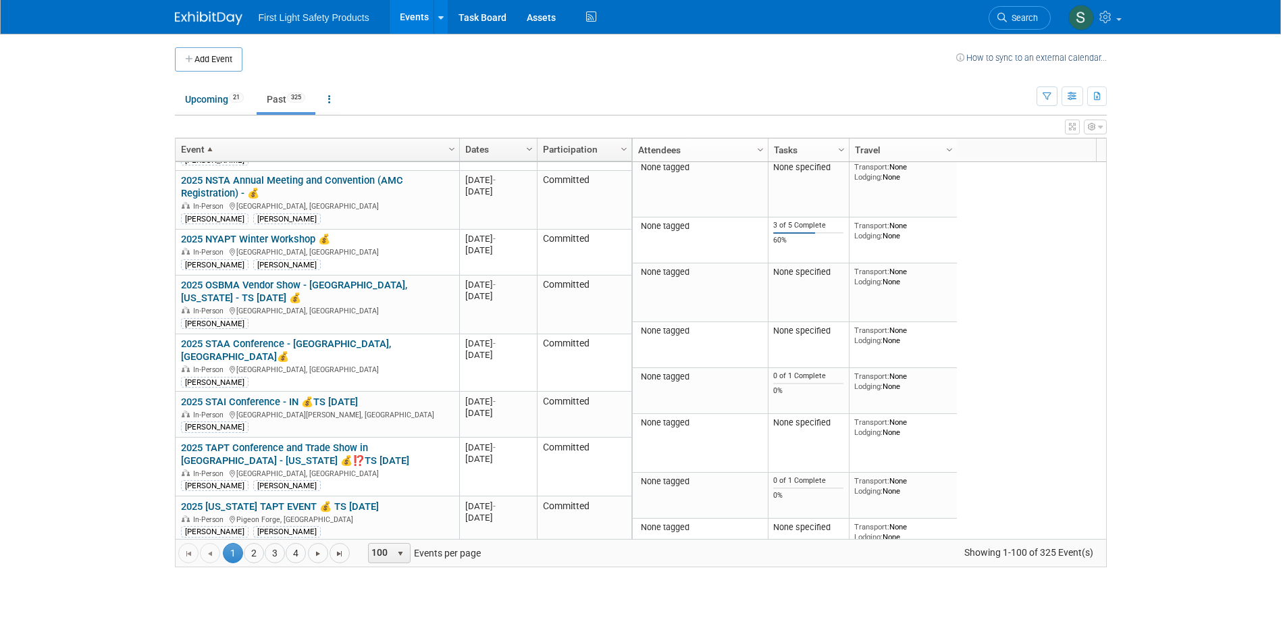
click at [530, 146] on span "Column Settings" at bounding box center [529, 149] width 11 height 11
click at [551, 188] on span "Sort Descending" at bounding box center [577, 190] width 108 height 21
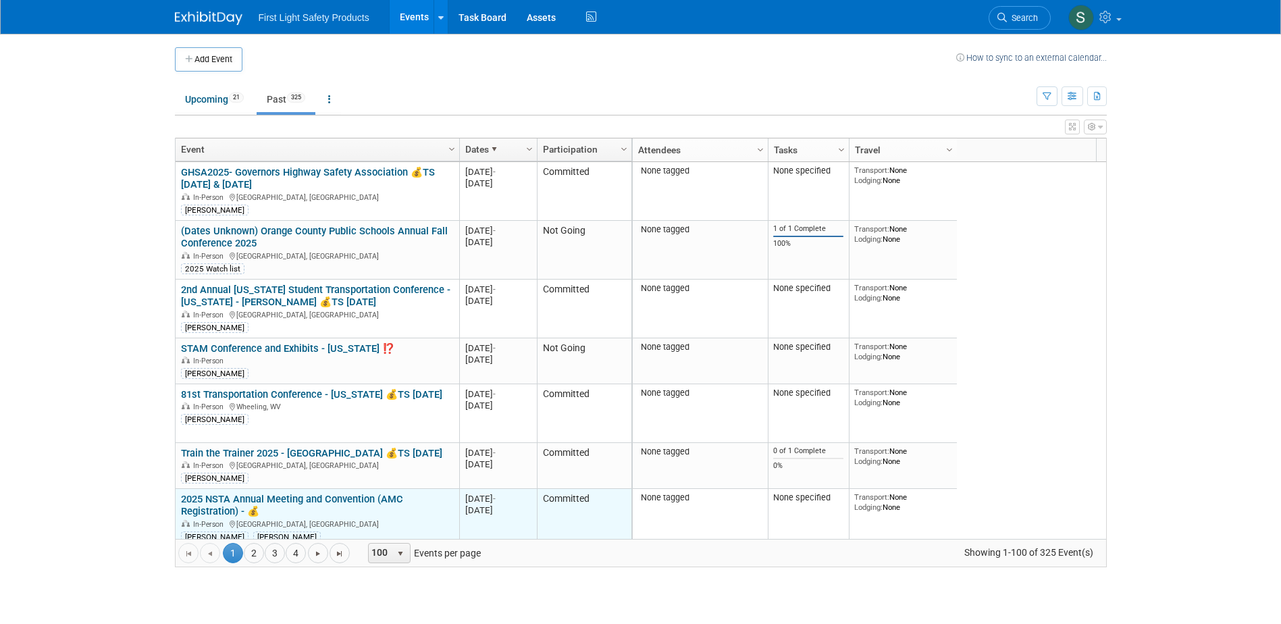
drag, startPoint x: 178, startPoint y: 171, endPoint x: 602, endPoint y: 527, distance: 553.6
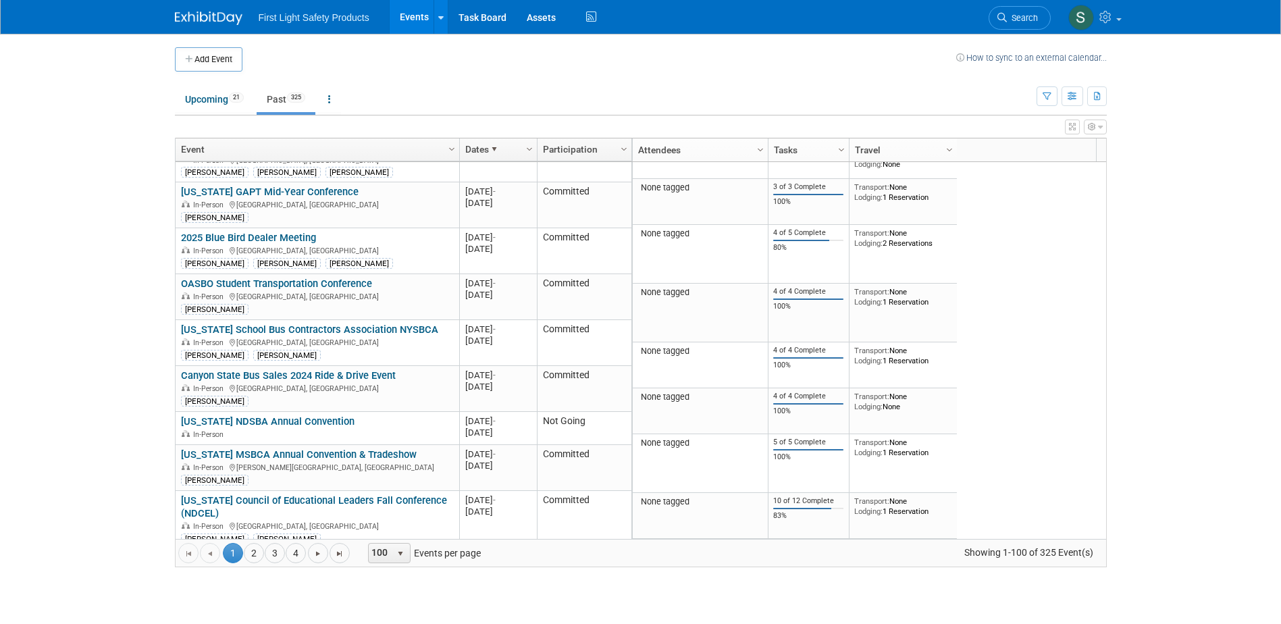
copy tbody "GHSA2025- Governors Highway Safety Association 💰TS Mon Aug 25 & Tues Aug 26 In-…"
click at [253, 551] on link "2" at bounding box center [254, 553] width 20 height 20
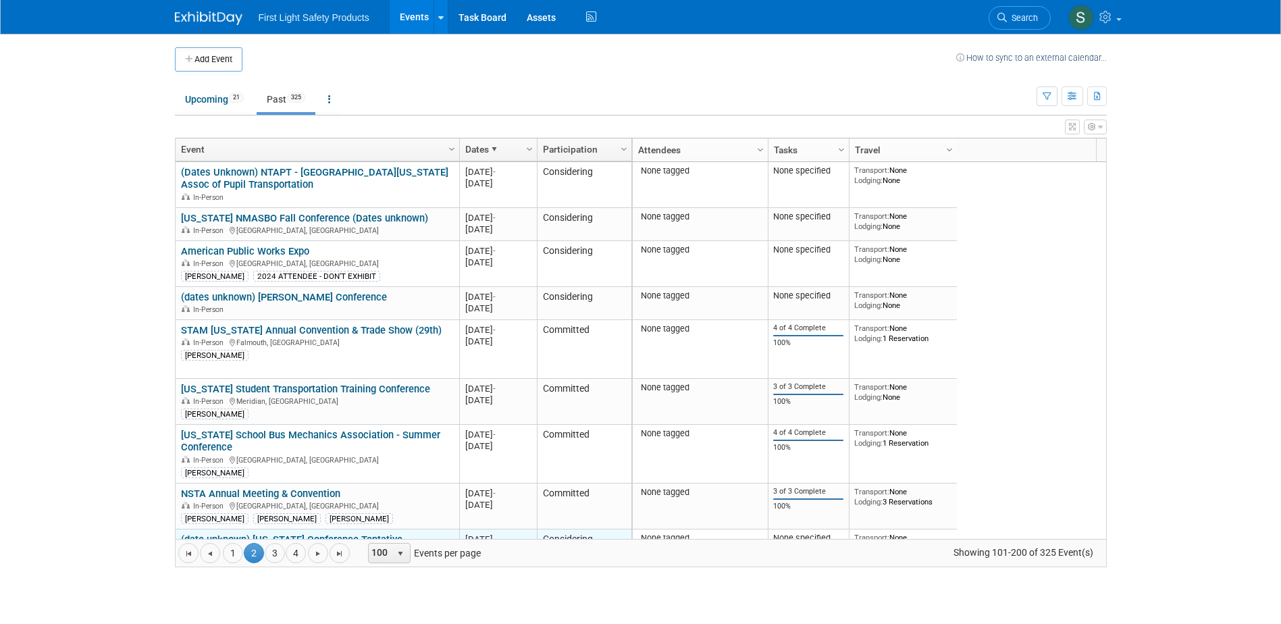
drag, startPoint x: 176, startPoint y: 170, endPoint x: 561, endPoint y: 530, distance: 526.5
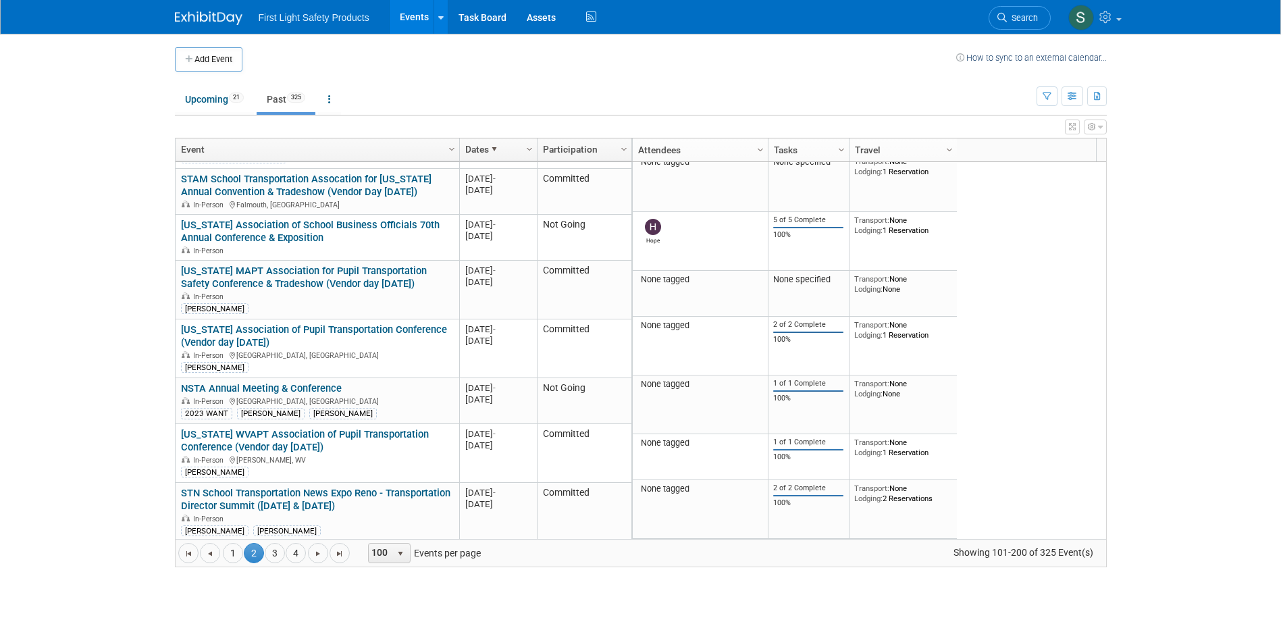
click at [608, 588] on td "Committed" at bounding box center [584, 617] width 95 height 59
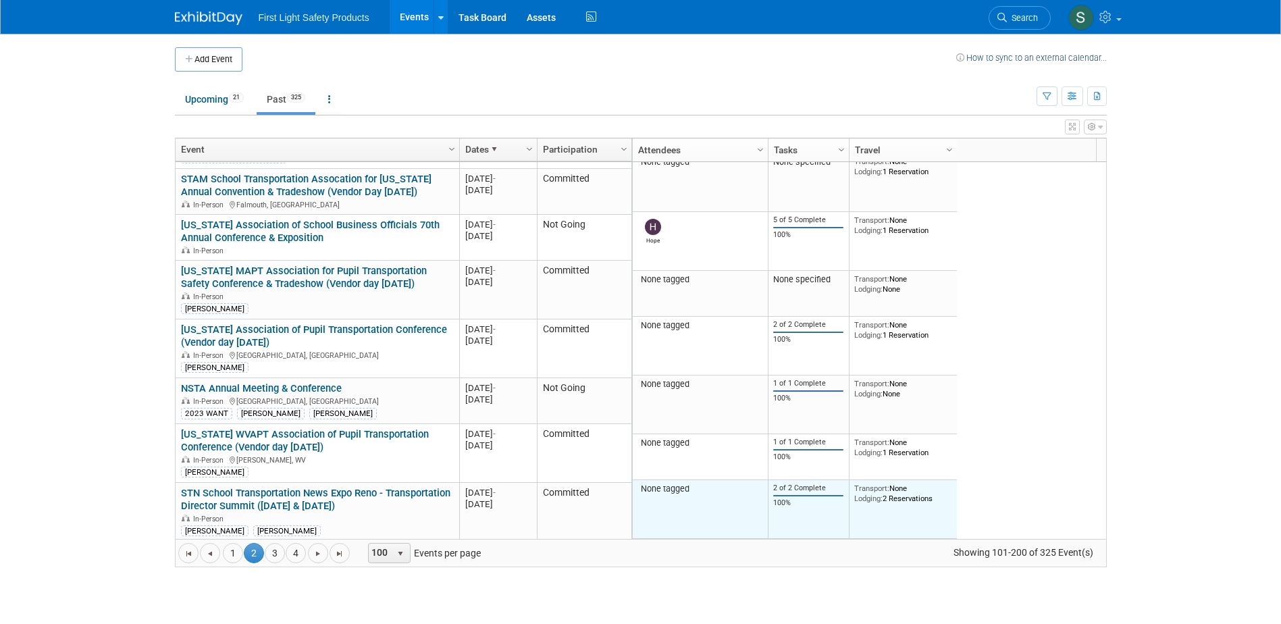
copy tbody "(Dates Unknown) NTAPT - North Texas Assoc of Pupil Transportation In-Person 202…"
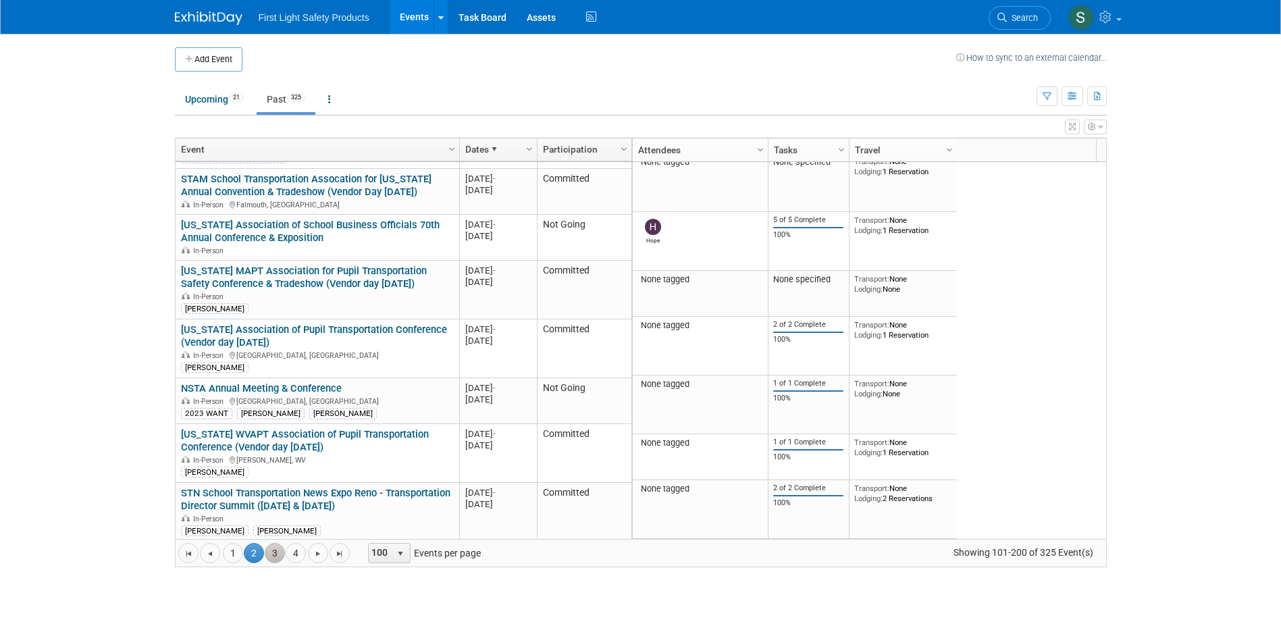
click at [272, 554] on link "3" at bounding box center [275, 553] width 20 height 20
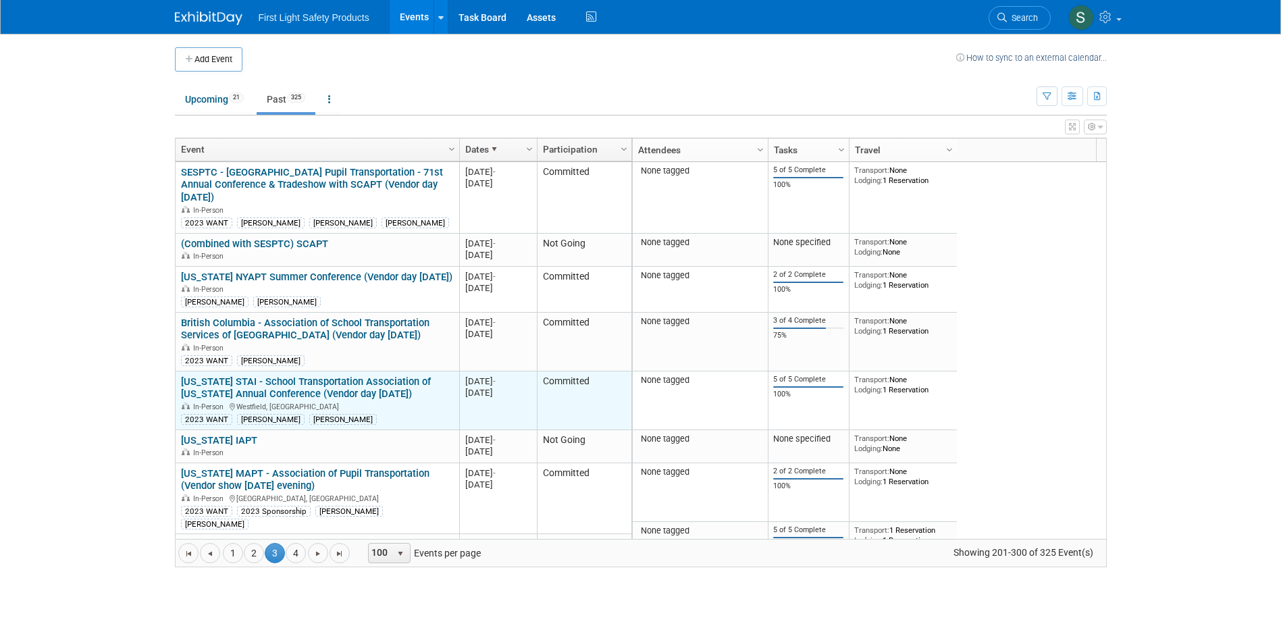
drag, startPoint x: 176, startPoint y: 171, endPoint x: 590, endPoint y: 380, distance: 463.3
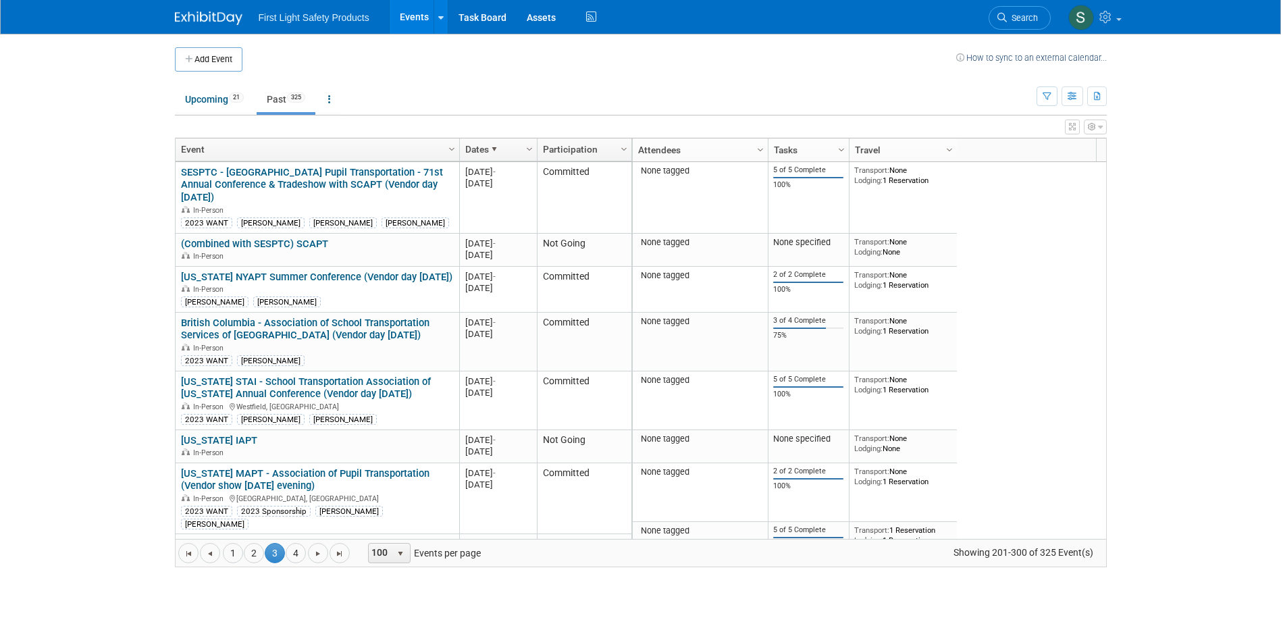
scroll to position [162, 0]
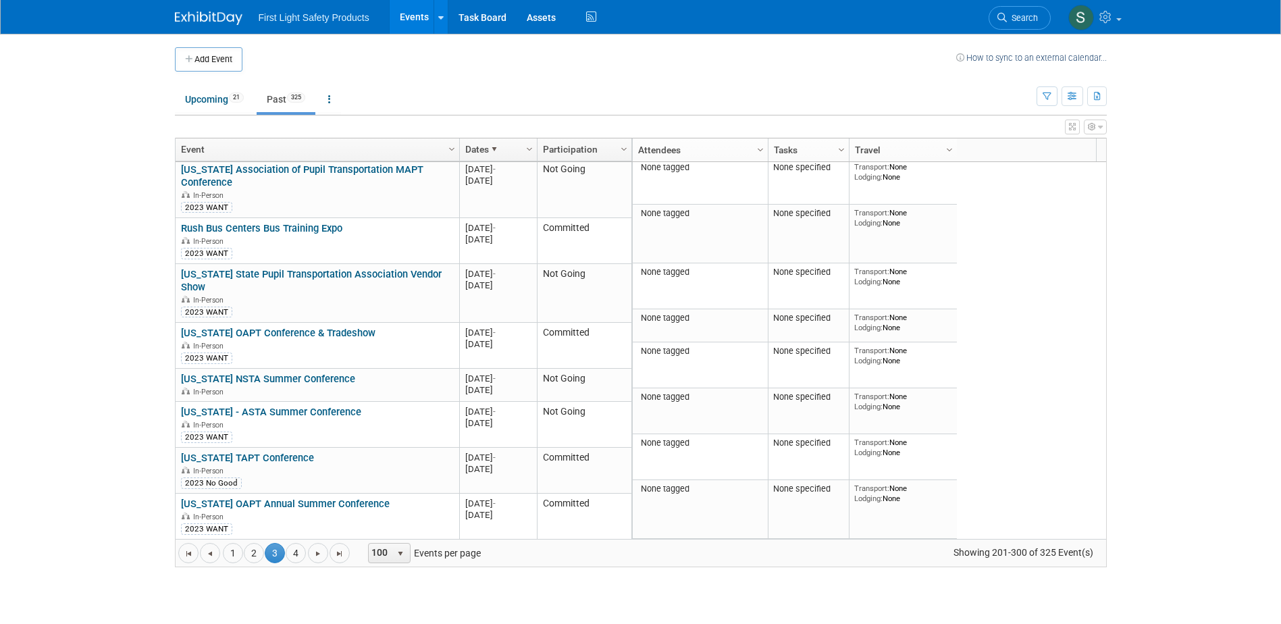
click at [602, 540] on td "Not Going" at bounding box center [584, 569] width 95 height 59
copy tbody "SESPTC - South Eastern States Pupil Transportation - 71st Annual Conference & T…"
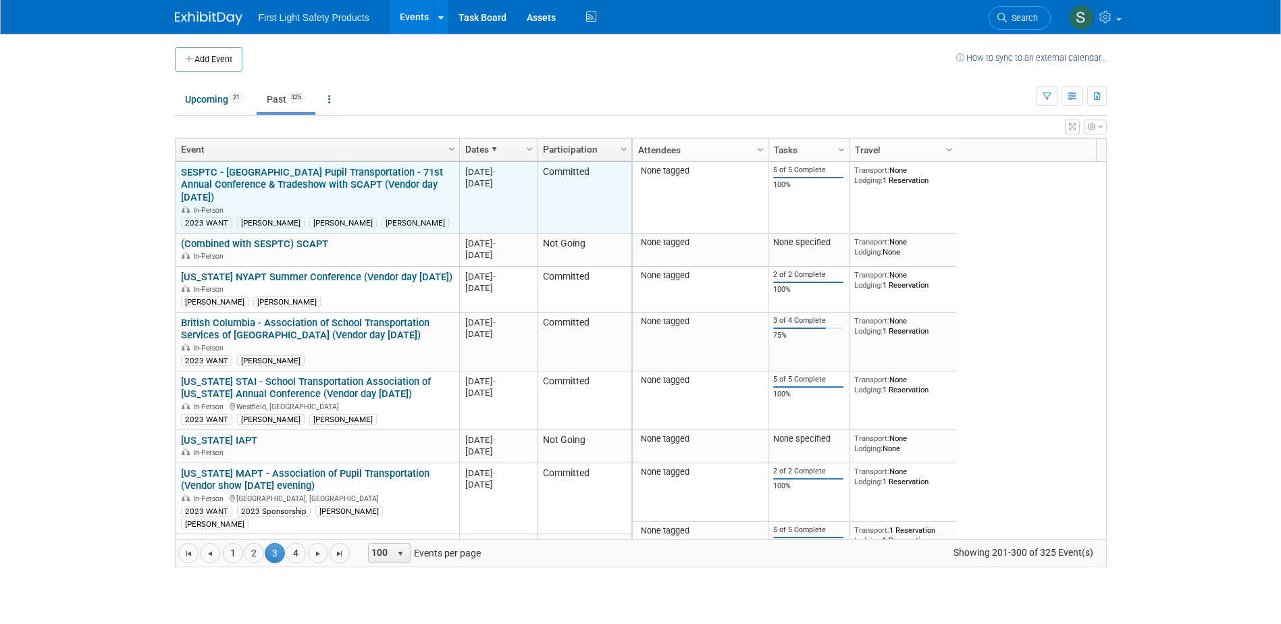
click at [580, 199] on td "Committed" at bounding box center [584, 198] width 95 height 72
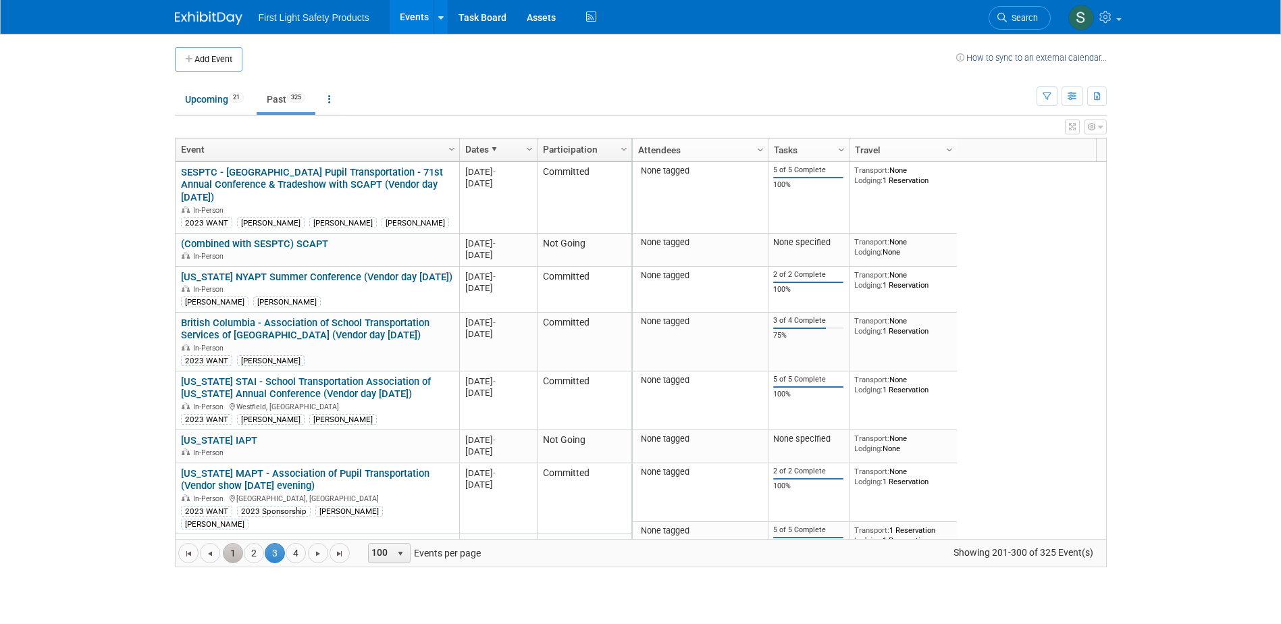
click at [236, 552] on link "1" at bounding box center [233, 553] width 20 height 20
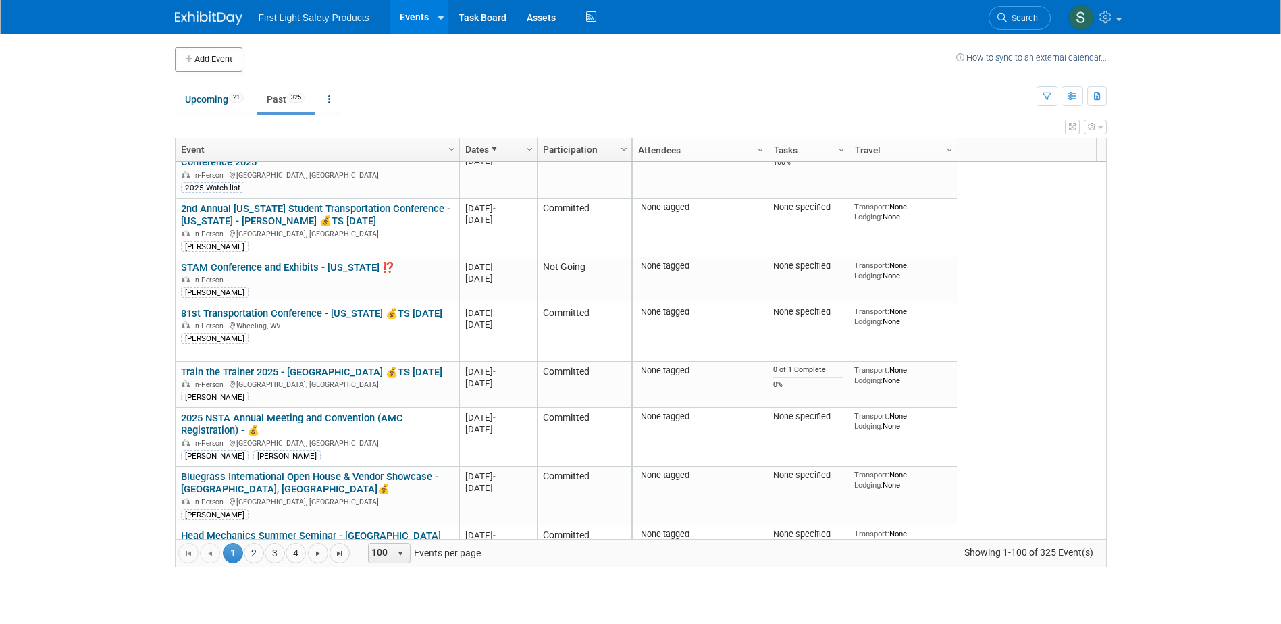
scroll to position [0, 0]
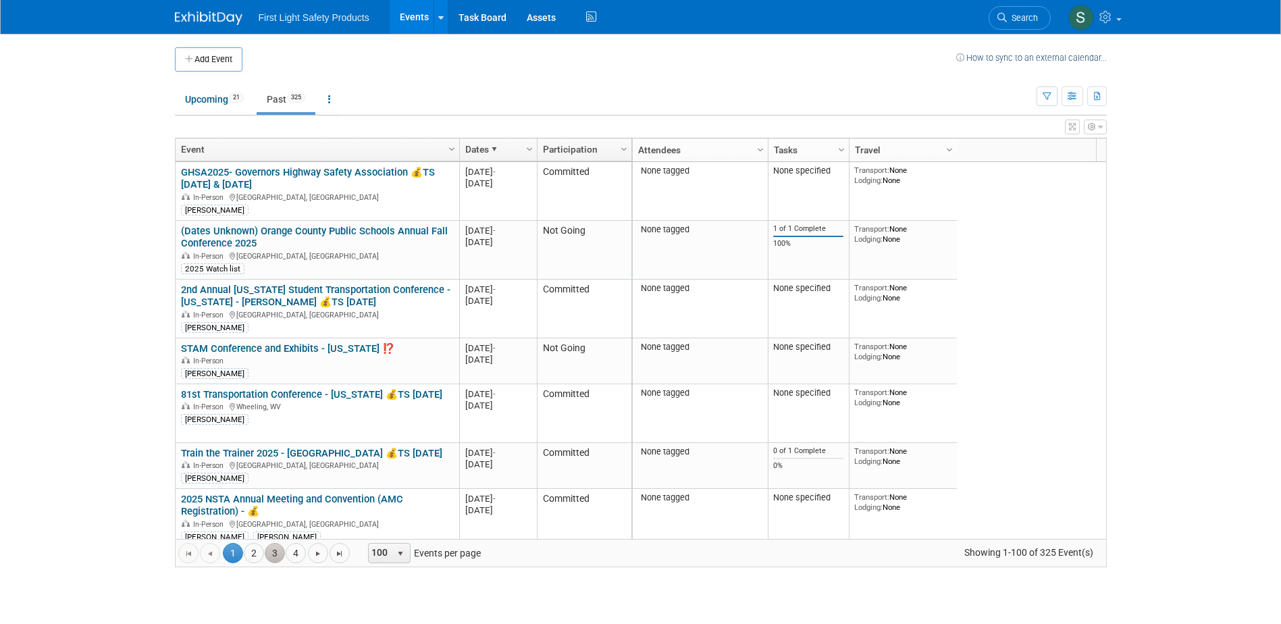
click at [269, 553] on link "3" at bounding box center [275, 553] width 20 height 20
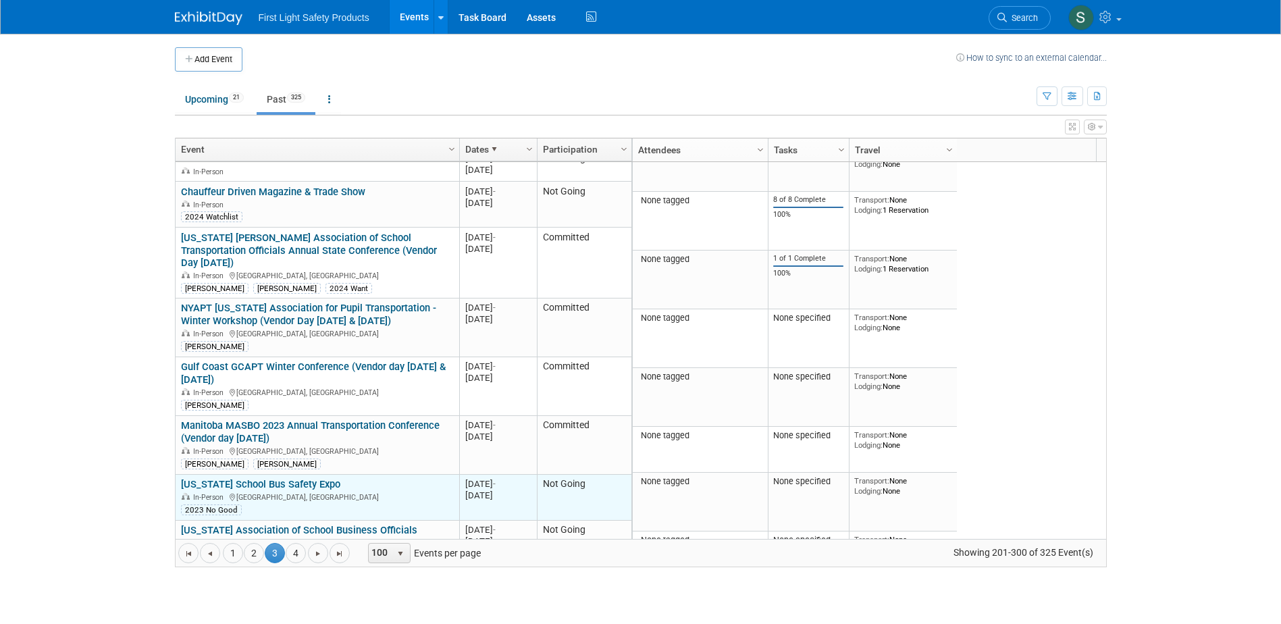
scroll to position [2674, 0]
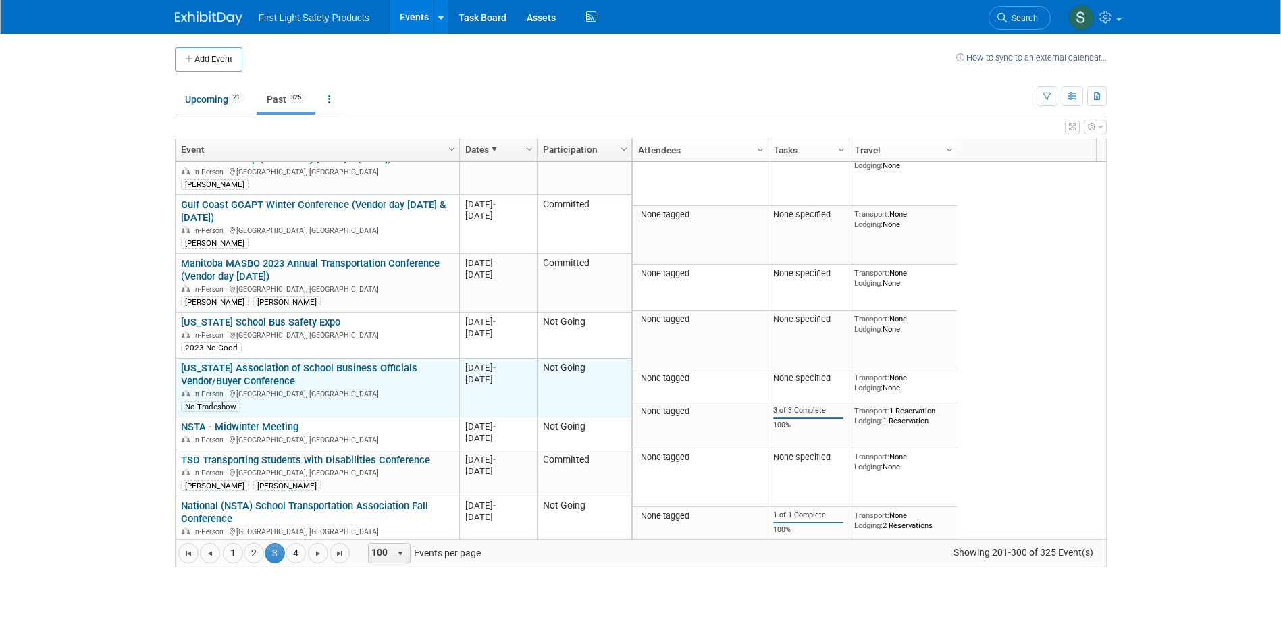
drag, startPoint x: 234, startPoint y: 359, endPoint x: 186, endPoint y: 355, distance: 48.2
click at [186, 401] on div "No Tradeshow" at bounding box center [210, 406] width 59 height 11
copy div "No Tradeshow"
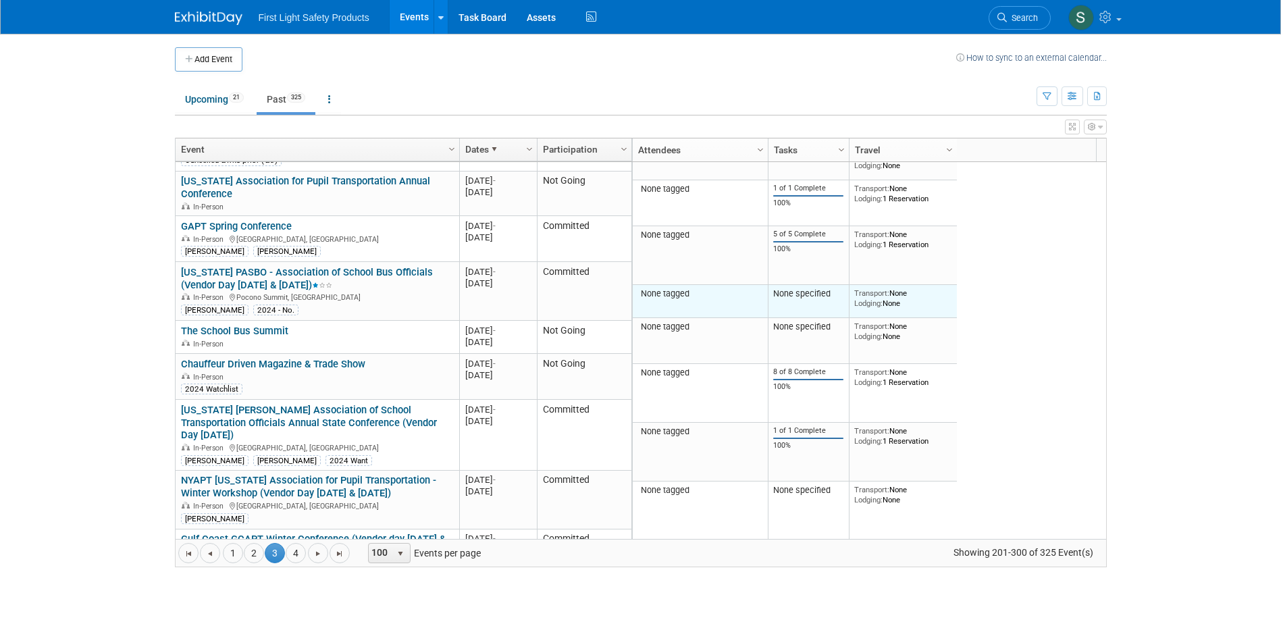
scroll to position [2337, 0]
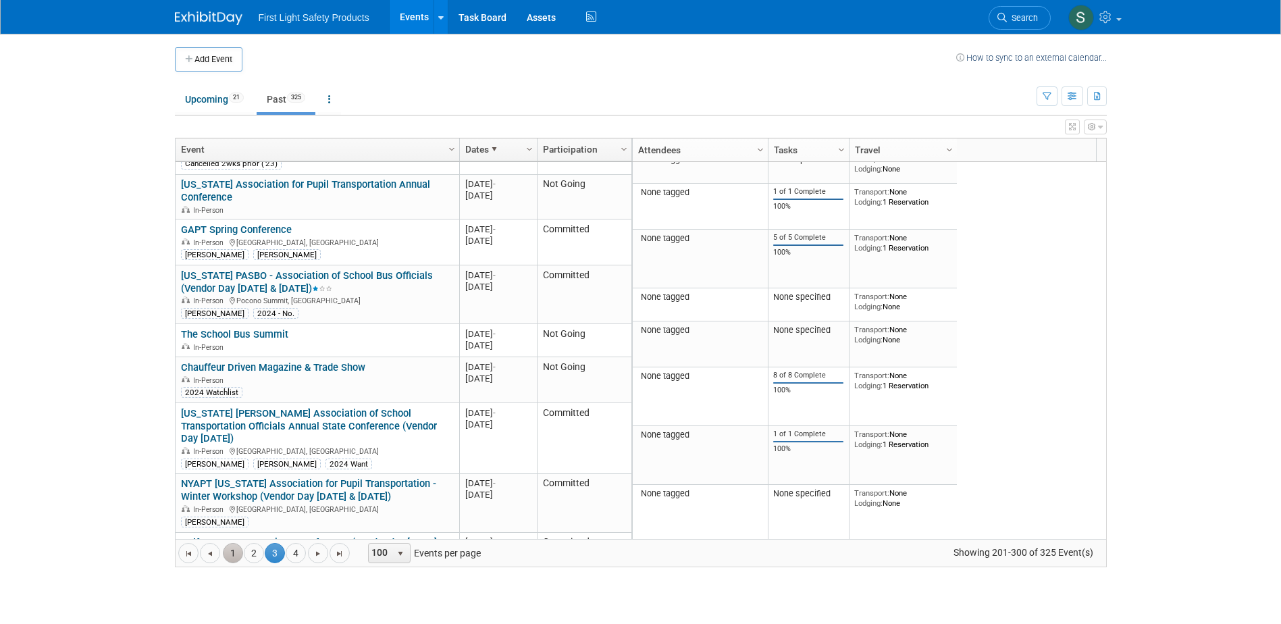
click at [230, 552] on link "1" at bounding box center [233, 553] width 20 height 20
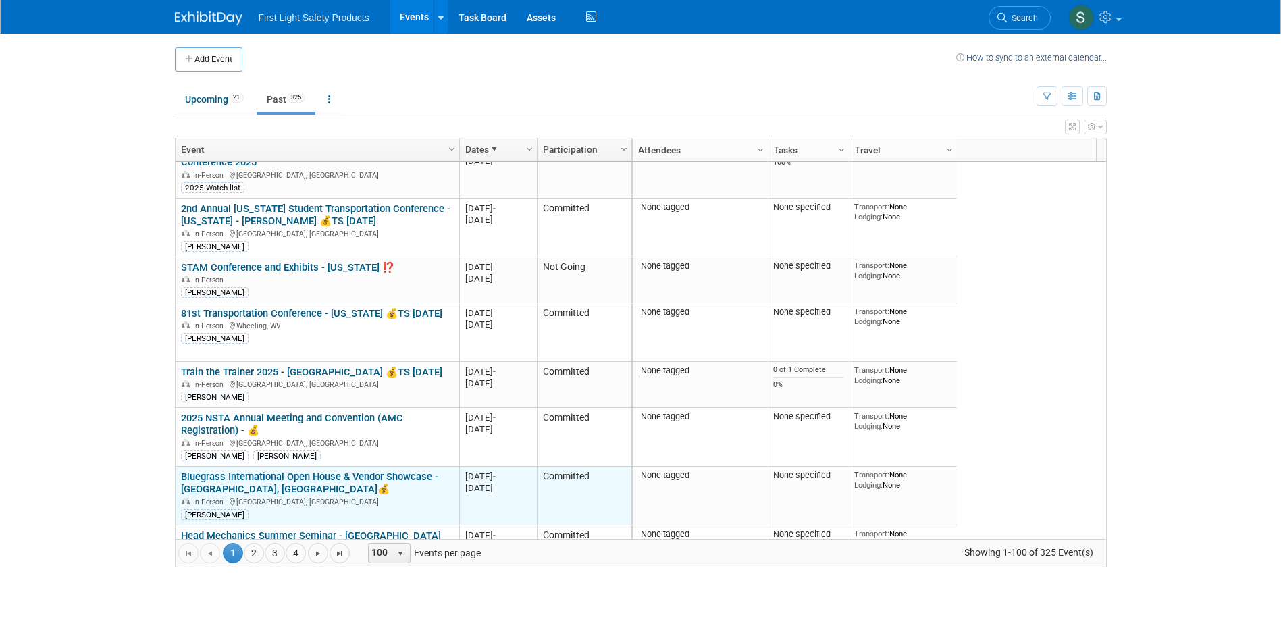
scroll to position [243, 0]
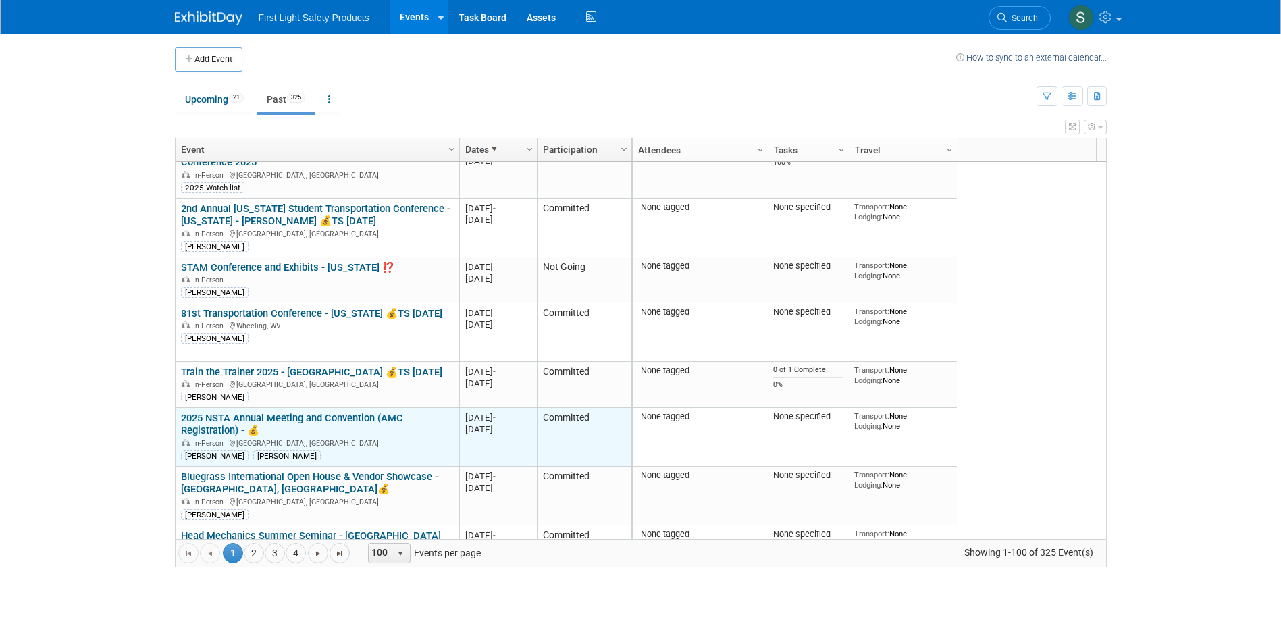
click at [415, 448] on div "Doug Campbell Brett Kuchciak" at bounding box center [317, 454] width 272 height 13
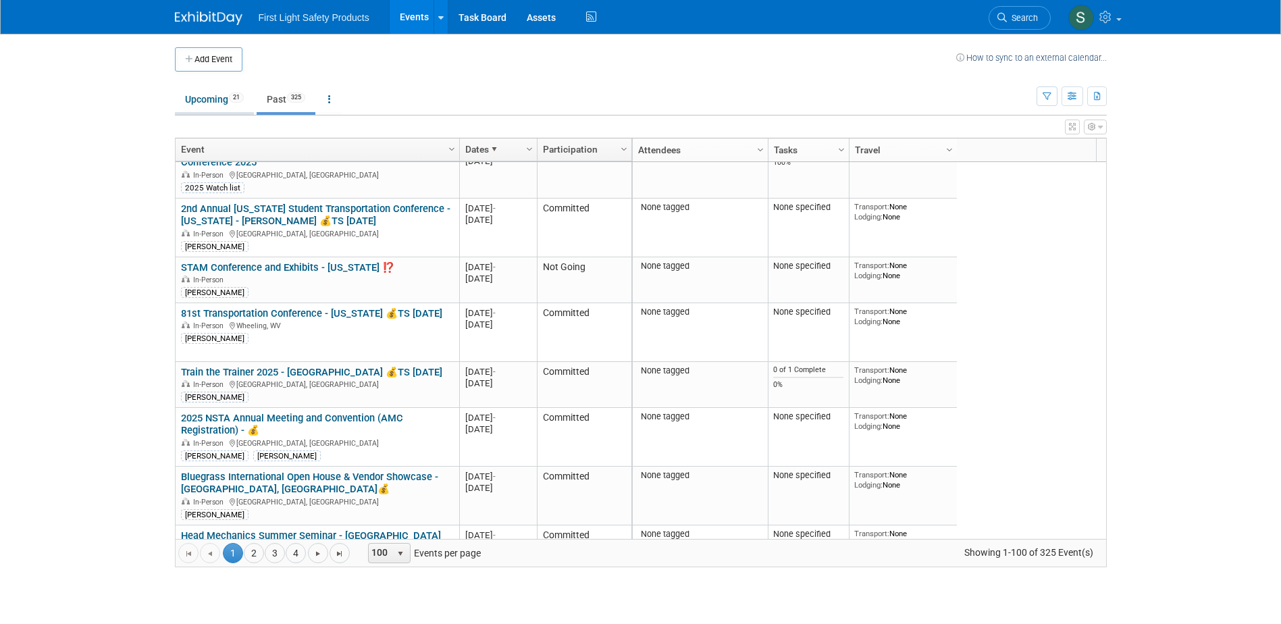
click at [204, 96] on link "Upcoming 21" at bounding box center [214, 99] width 79 height 26
